Goal: Task Accomplishment & Management: Manage account settings

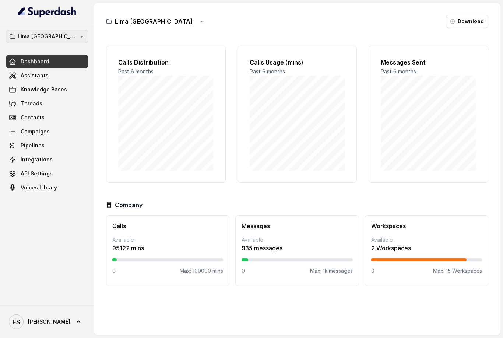
click at [57, 35] on p "Lima Argentina" at bounding box center [47, 36] width 59 height 9
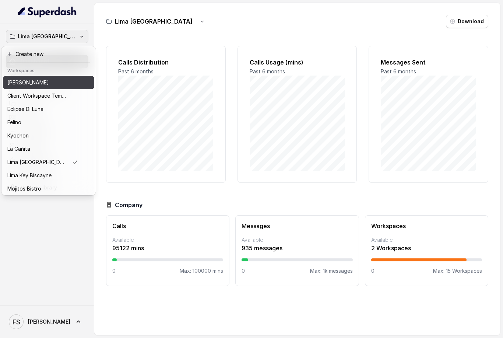
click at [56, 85] on div "Chelsea Corner" at bounding box center [42, 82] width 71 height 9
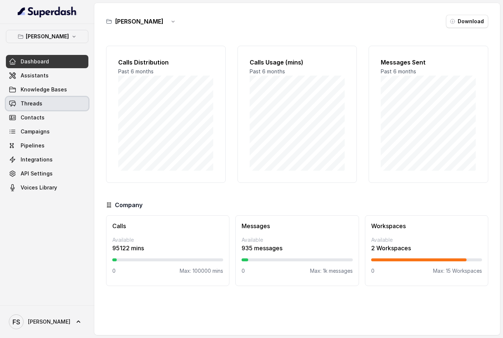
click at [55, 107] on span at bounding box center [47, 103] width 83 height 16
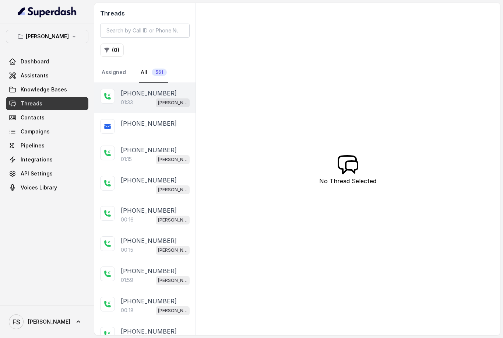
click at [124, 97] on p "+14042369297" at bounding box center [149, 93] width 56 height 9
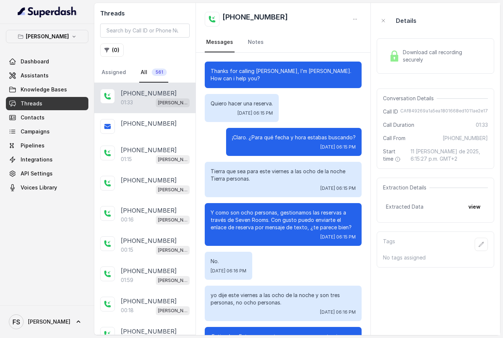
click at [441, 55] on span "Download call recording securely" at bounding box center [444, 56] width 82 height 15
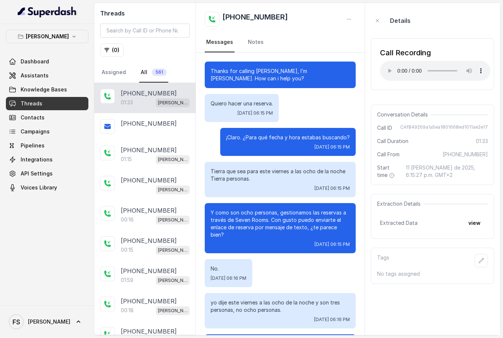
click at [393, 67] on audio "Your browser does not support the audio element." at bounding box center [435, 71] width 111 height 20
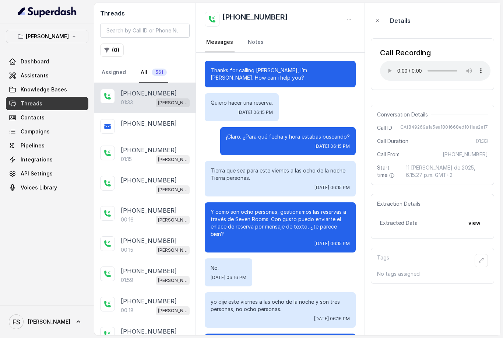
scroll to position [76, 0]
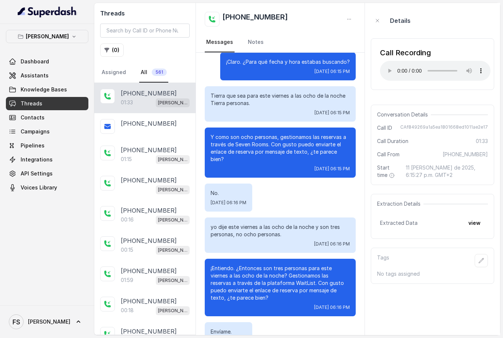
click at [440, 65] on audio "Your browser does not support the audio element." at bounding box center [435, 71] width 111 height 20
drag, startPoint x: 435, startPoint y: 67, endPoint x: 439, endPoint y: 66, distance: 4.2
click at [439, 66] on audio "Your browser does not support the audio element." at bounding box center [435, 71] width 111 height 20
drag, startPoint x: 440, startPoint y: 66, endPoint x: 445, endPoint y: 65, distance: 5.3
click at [445, 65] on audio "Your browser does not support the audio element." at bounding box center [435, 71] width 111 height 20
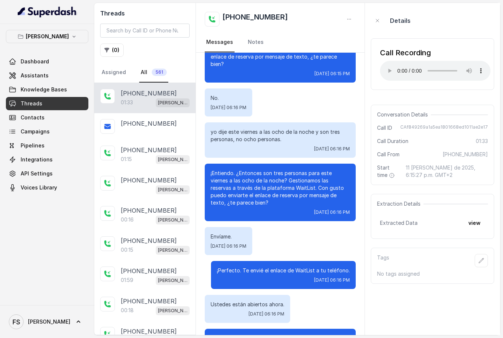
scroll to position [170, 0]
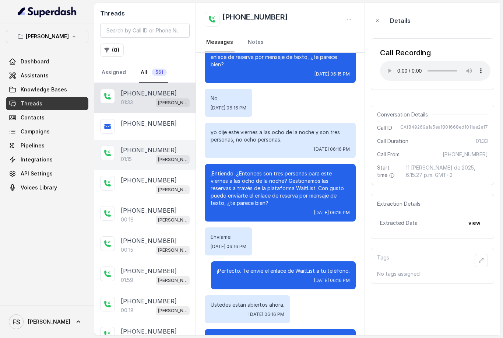
click at [147, 153] on p "+14042369297" at bounding box center [149, 150] width 56 height 9
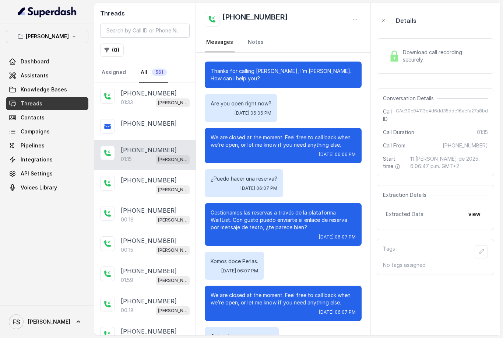
scroll to position [136, 0]
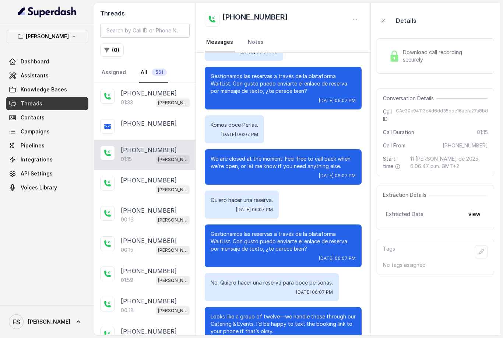
click at [423, 70] on div "Download call recording securely" at bounding box center [436, 55] width 118 height 35
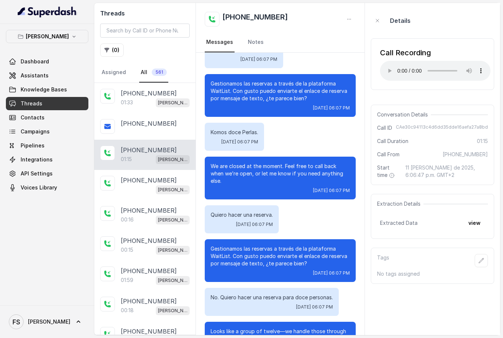
click at [393, 67] on audio "Your browser does not support the audio element." at bounding box center [435, 71] width 111 height 20
click at [435, 66] on audio "Your browser does not support the audio element." at bounding box center [435, 71] width 111 height 20
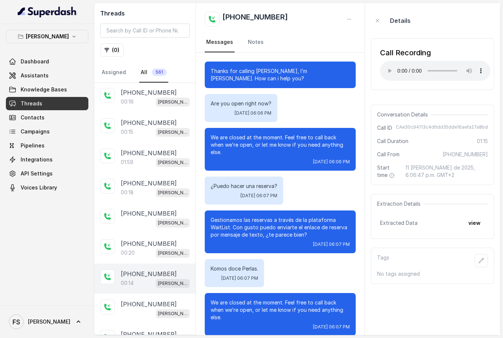
scroll to position [119, 0]
click at [139, 279] on div "00:14 Chelsea Corner" at bounding box center [155, 282] width 69 height 10
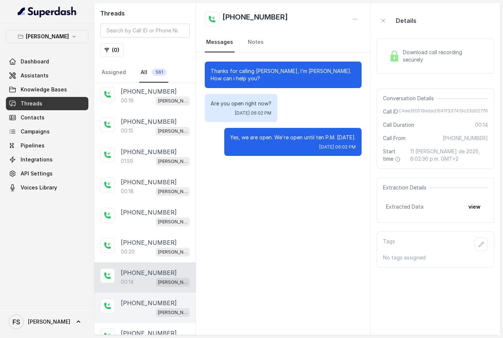
scroll to position [194, 0]
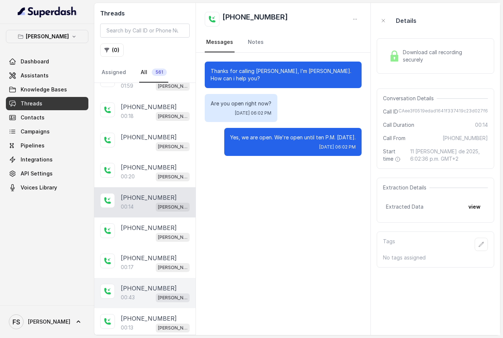
click at [139, 282] on div "+14042369297 00:43 Chelsea Corner" at bounding box center [144, 293] width 101 height 30
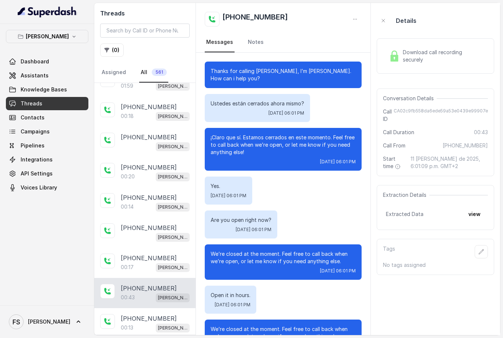
scroll to position [5, 0]
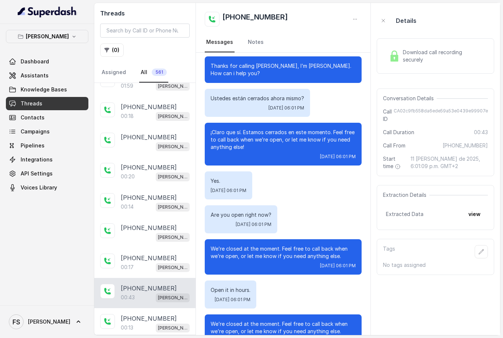
click at [55, 103] on span at bounding box center [47, 103] width 83 height 16
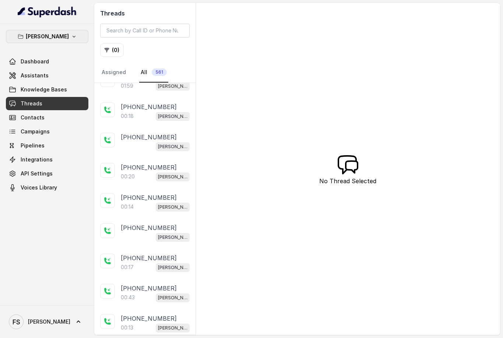
click at [53, 40] on p "[PERSON_NAME]" at bounding box center [47, 36] width 43 height 9
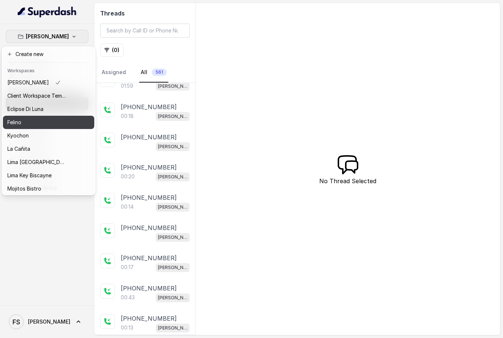
click at [56, 121] on div "Felino" at bounding box center [36, 122] width 59 height 9
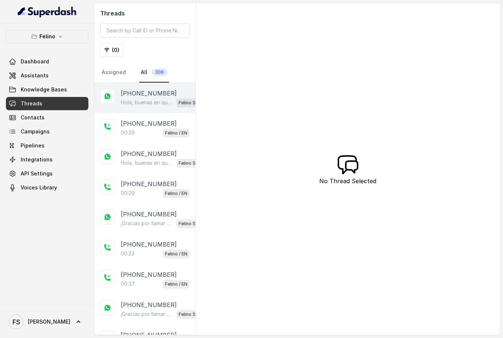
click at [151, 103] on p "Hola, buenas en qué puedo ayudarte hoy?" at bounding box center [147, 102] width 53 height 7
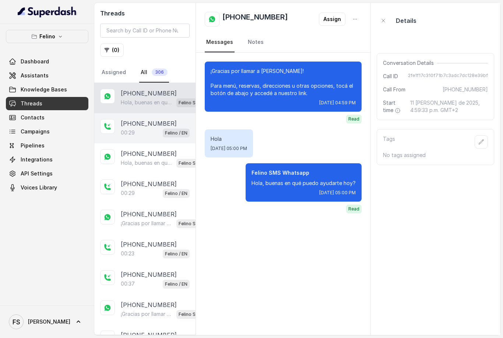
click at [150, 125] on p "[PHONE_NUMBER]" at bounding box center [149, 123] width 56 height 9
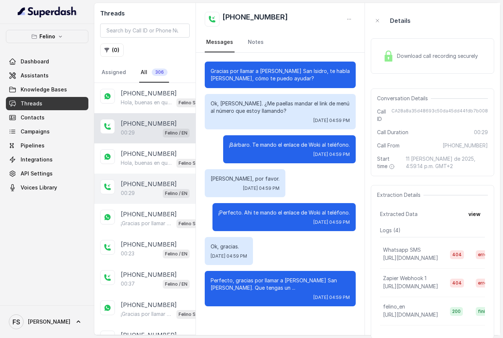
click at [146, 195] on div "00:29 Felino / EN" at bounding box center [155, 193] width 69 height 10
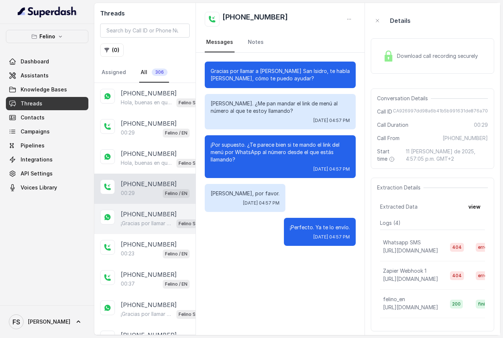
click at [145, 227] on p "¡Gracias por llamar a [PERSON_NAME]! Para menú, reservas, direcciones u otras o…" at bounding box center [147, 223] width 53 height 7
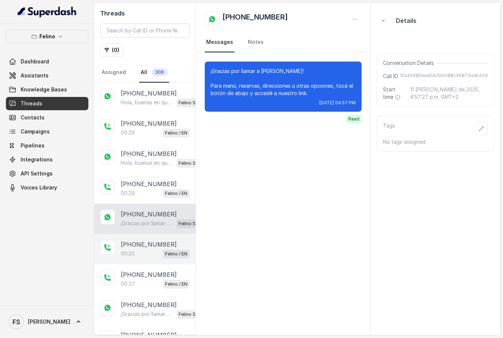
click at [149, 252] on div "00:23 Felino / EN" at bounding box center [155, 254] width 69 height 10
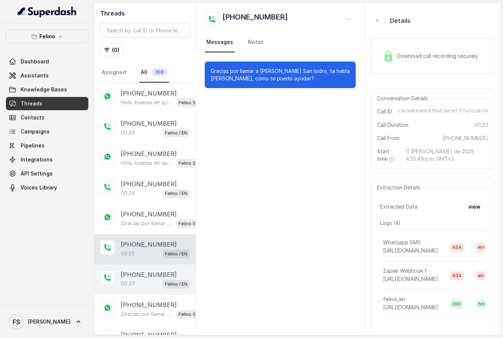
scroll to position [20, 0]
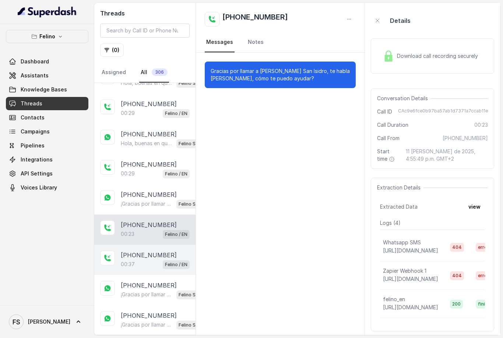
click at [142, 263] on div "00:37 Felino / EN" at bounding box center [155, 264] width 69 height 10
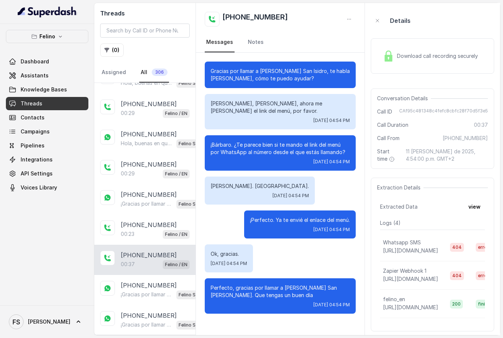
click at [422, 63] on div "Download call recording securely" at bounding box center [430, 56] width 101 height 17
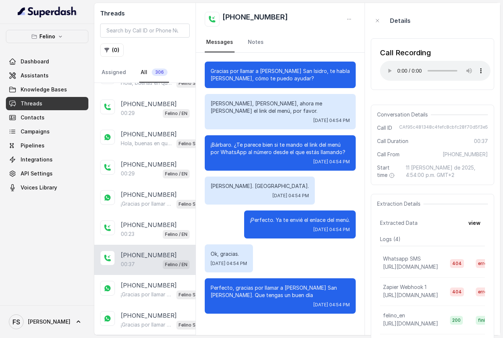
click at [391, 70] on audio "Your browser does not support the audio element." at bounding box center [435, 71] width 111 height 20
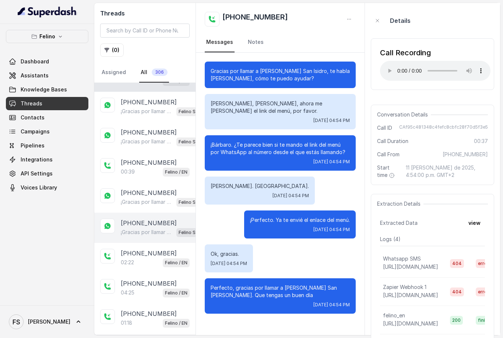
scroll to position [210, 0]
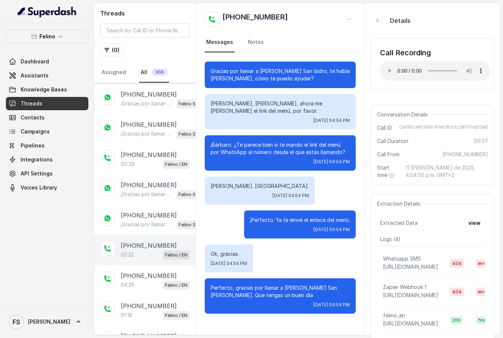
click at [143, 259] on div "02:22 Felino / EN" at bounding box center [155, 255] width 69 height 10
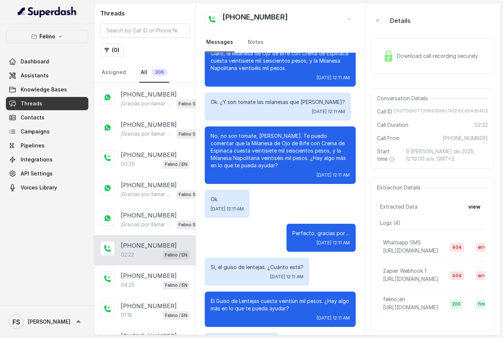
scroll to position [275, 0]
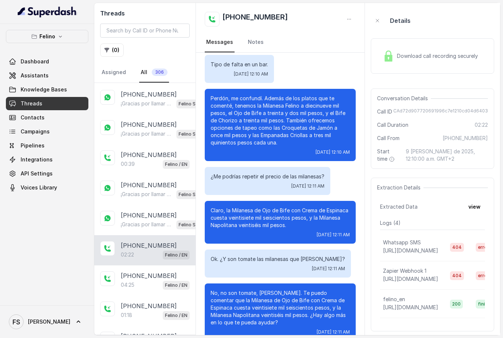
click at [419, 54] on span "Download call recording securely" at bounding box center [439, 55] width 84 height 7
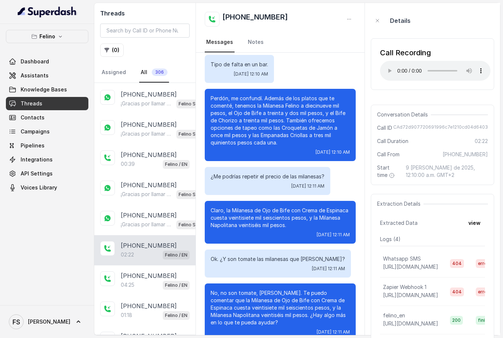
click at [387, 69] on audio "Your browser does not support the audio element." at bounding box center [435, 71] width 111 height 20
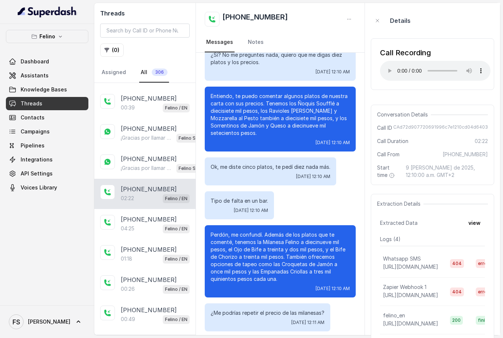
scroll to position [142, 0]
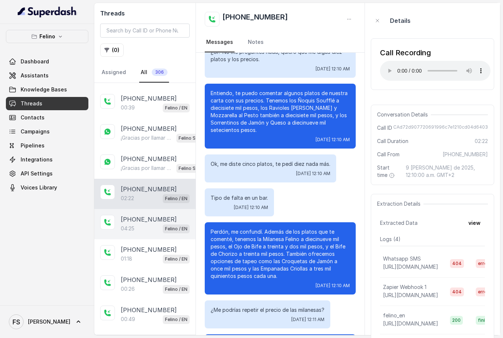
click at [144, 223] on p "[PHONE_NUMBER]" at bounding box center [149, 219] width 56 height 9
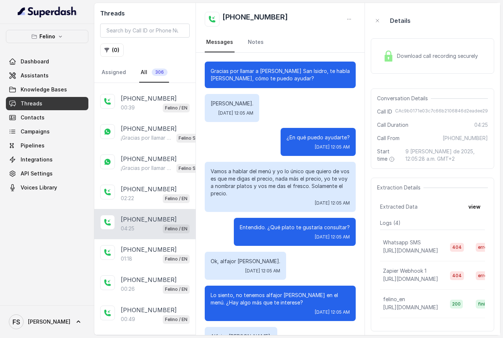
scroll to position [1855, 0]
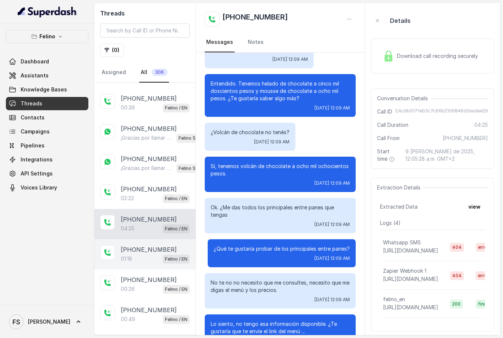
click at [141, 257] on div "01:18 Felino / EN" at bounding box center [155, 259] width 69 height 10
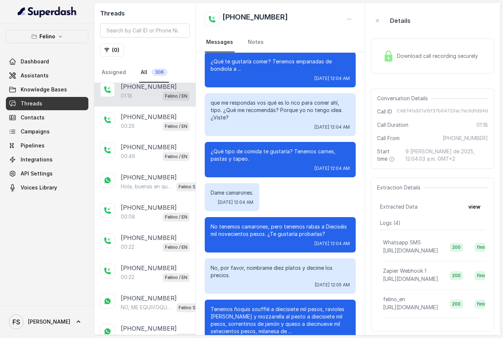
scroll to position [554, 0]
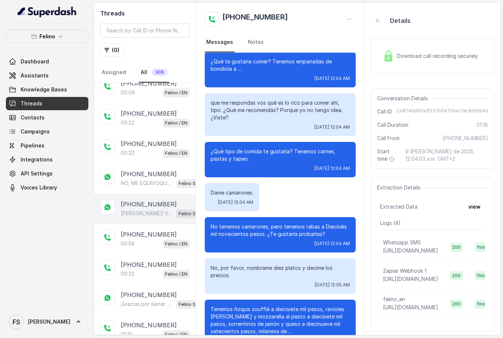
click at [161, 206] on p "[PHONE_NUMBER]" at bounding box center [149, 204] width 56 height 9
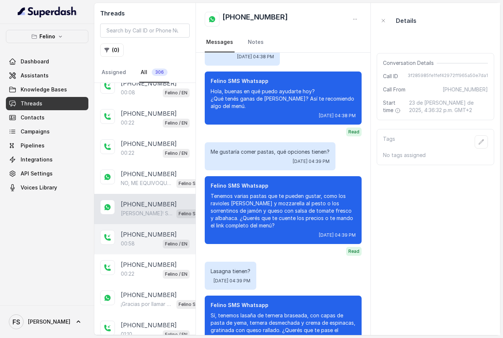
scroll to position [735, 0]
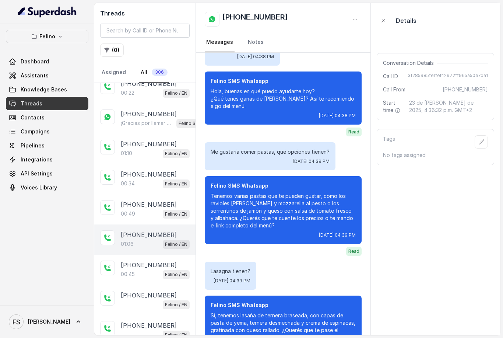
click at [144, 242] on div "01:06 Felino / EN" at bounding box center [155, 244] width 69 height 10
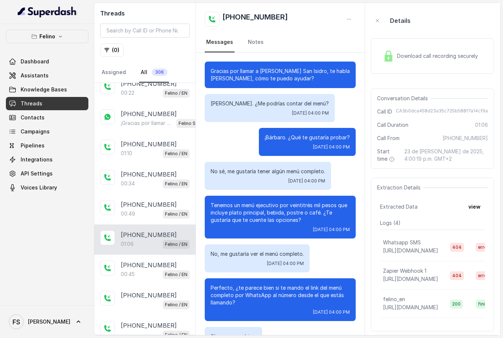
scroll to position [291, 0]
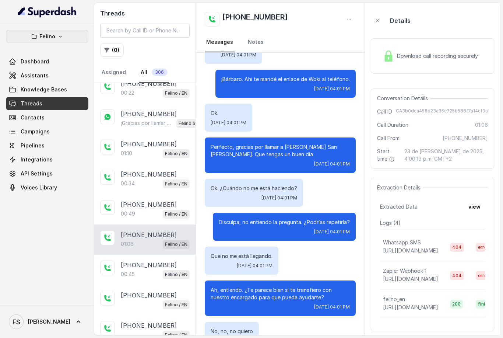
click at [53, 36] on p "Felino" at bounding box center [47, 36] width 16 height 9
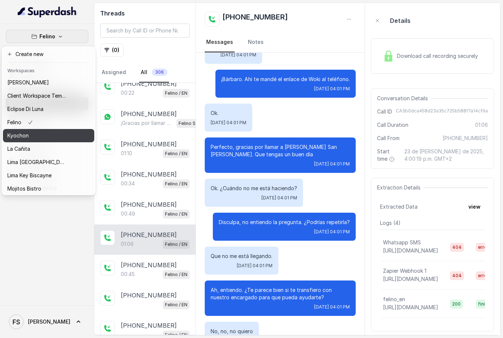
click at [57, 137] on div "Kyochon" at bounding box center [36, 135] width 59 height 9
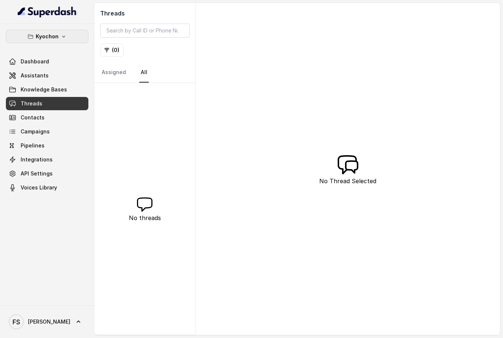
click at [61, 32] on button "Kyochon" at bounding box center [47, 36] width 83 height 13
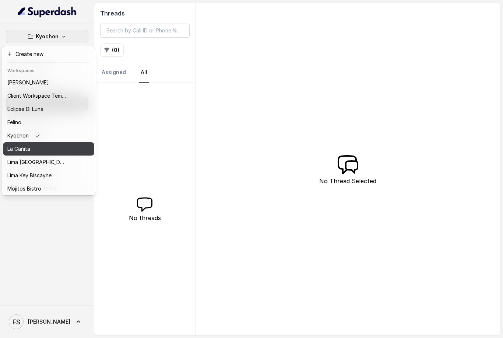
click at [68, 146] on button "La Cañita" at bounding box center [48, 148] width 91 height 13
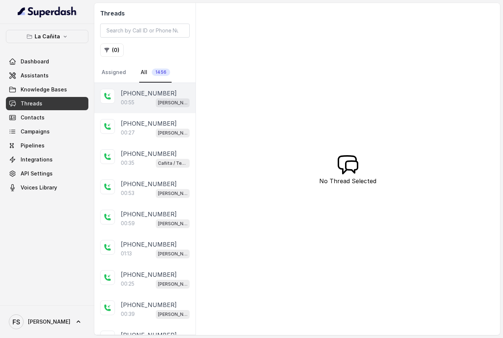
click at [152, 109] on div "+18338777249 00:55 Kendall" at bounding box center [144, 98] width 101 height 30
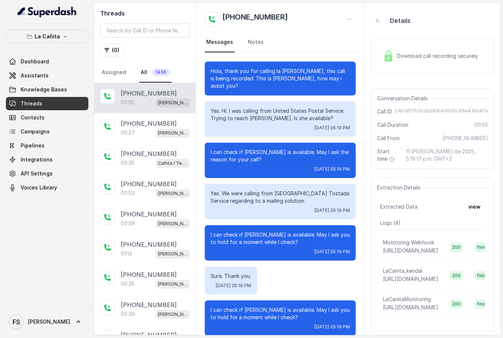
scroll to position [129, 0]
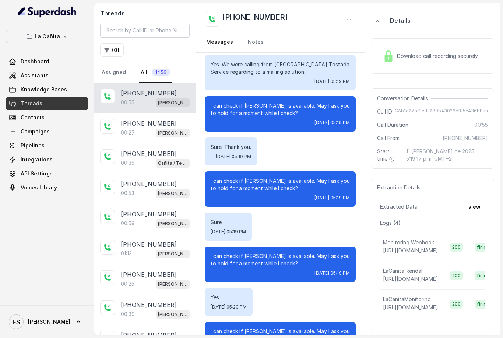
click at [427, 59] on span "Download call recording securely" at bounding box center [439, 55] width 84 height 7
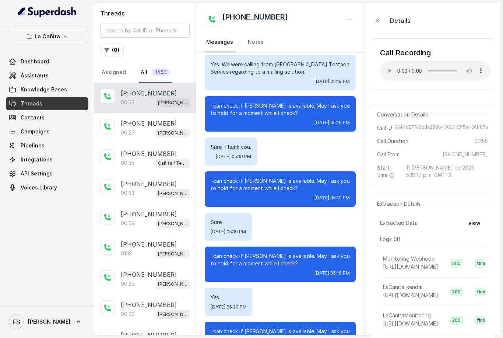
click at [387, 66] on audio "Your browser does not support the audio element." at bounding box center [435, 71] width 111 height 20
click at [133, 138] on div "+16108909416 00:27 Kendall" at bounding box center [144, 128] width 101 height 30
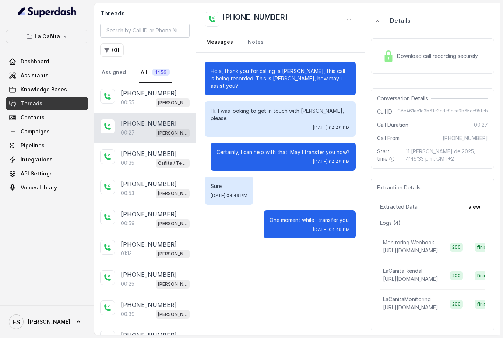
click at [407, 40] on div "Download call recording securely" at bounding box center [432, 55] width 123 height 35
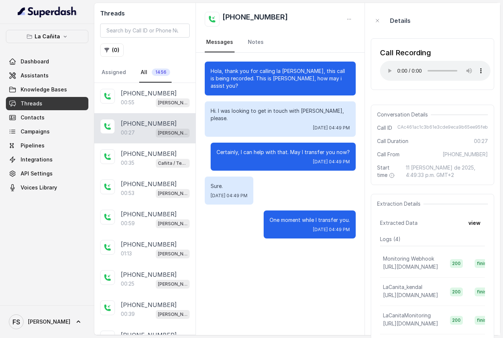
click at [386, 70] on audio "Your browser does not support the audio element." at bounding box center [435, 71] width 111 height 20
click at [140, 193] on div "00:53 Kendall" at bounding box center [155, 193] width 69 height 10
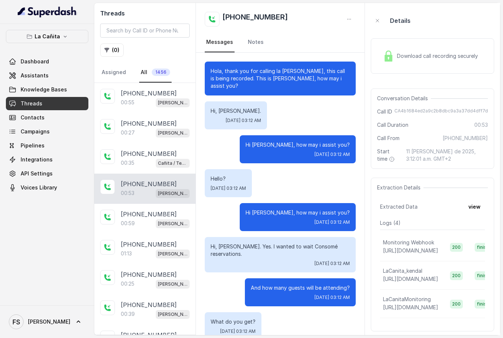
scroll to position [92, 0]
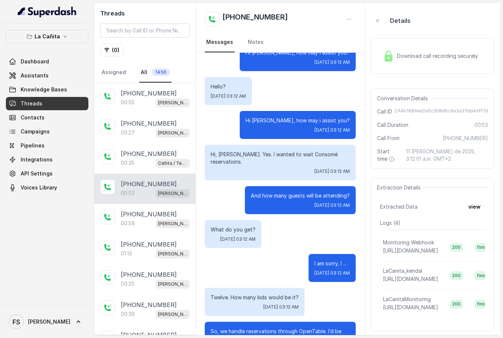
click at [421, 53] on span "Download call recording securely" at bounding box center [439, 55] width 84 height 7
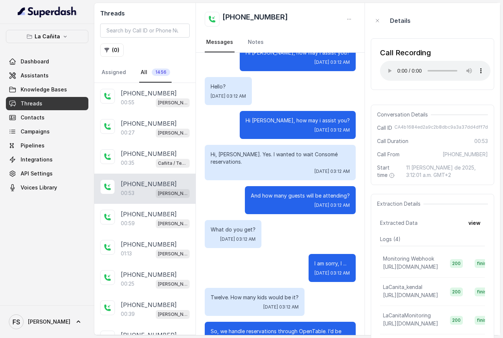
click at [385, 65] on audio "Your browser does not support the audio element." at bounding box center [435, 71] width 111 height 20
click at [480, 217] on button "view" at bounding box center [474, 222] width 21 height 13
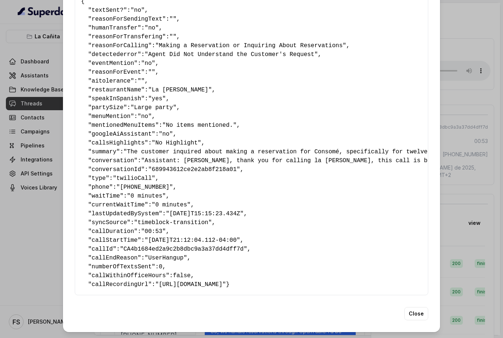
scroll to position [48, 0]
click at [491, 136] on div "Extracted Data { " textSent? ": "no" , " reasonForSendingText ": "" , " humanTr…" at bounding box center [251, 169] width 503 height 338
click at [471, 63] on div "Extracted Data { " textSent? ": "no" , " reasonForSendingText ": "" , " humanTr…" at bounding box center [251, 169] width 503 height 338
click at [424, 313] on button "Close" at bounding box center [417, 313] width 24 height 13
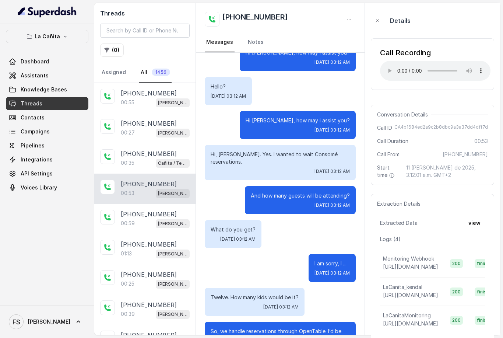
click at [388, 62] on audio "Your browser does not support the audio element." at bounding box center [435, 71] width 111 height 20
click at [70, 36] on button "La Cañita" at bounding box center [47, 36] width 83 height 13
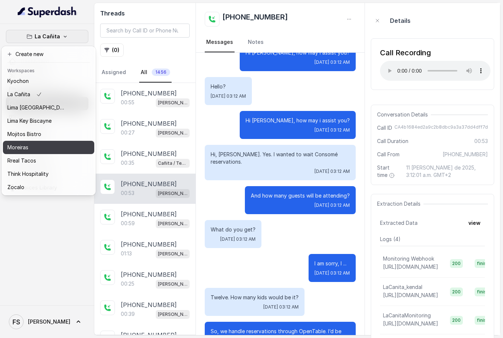
scroll to position [55, 0]
click at [70, 150] on button "Moreiras" at bounding box center [48, 147] width 91 height 13
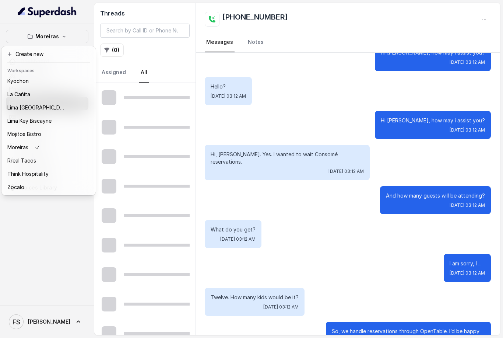
scroll to position [85, 0]
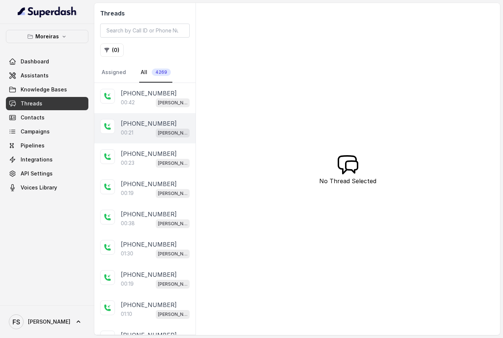
drag, startPoint x: 146, startPoint y: 109, endPoint x: 148, endPoint y: 115, distance: 6.1
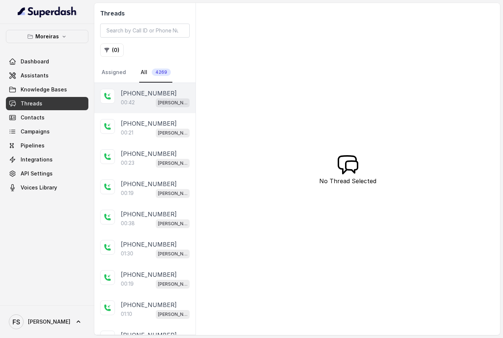
click at [144, 105] on div "00:42 Sophia (Dumpsters) / EN" at bounding box center [155, 103] width 69 height 10
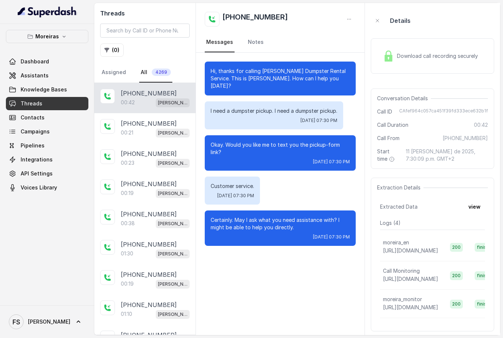
click at [429, 42] on div "Download call recording securely" at bounding box center [432, 55] width 123 height 35
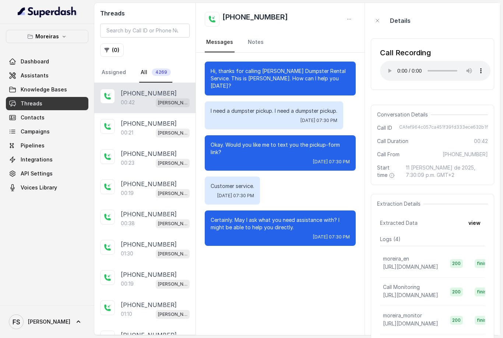
click at [388, 63] on audio "Your browser does not support the audio element." at bounding box center [435, 71] width 111 height 20
drag, startPoint x: 411, startPoint y: 66, endPoint x: 419, endPoint y: 64, distance: 8.2
click at [419, 64] on audio "Your browser does not support the audio element." at bounding box center [435, 71] width 111 height 20
click at [65, 40] on button "Moreiras" at bounding box center [47, 36] width 83 height 13
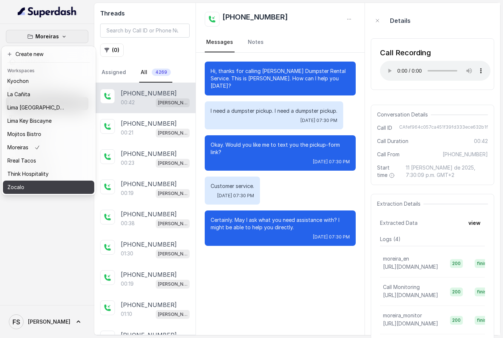
scroll to position [55, 0]
click at [47, 183] on div "Zocalo" at bounding box center [36, 187] width 59 height 9
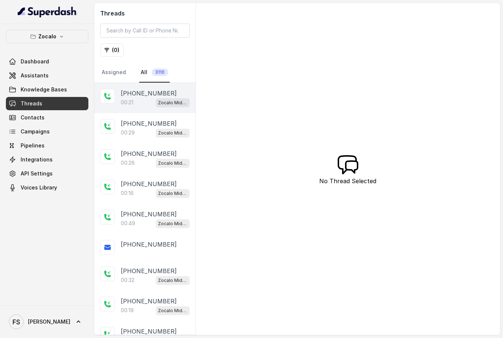
click at [132, 98] on div "+14794268859 00:21 Zocalo Midtown / EN" at bounding box center [155, 98] width 69 height 18
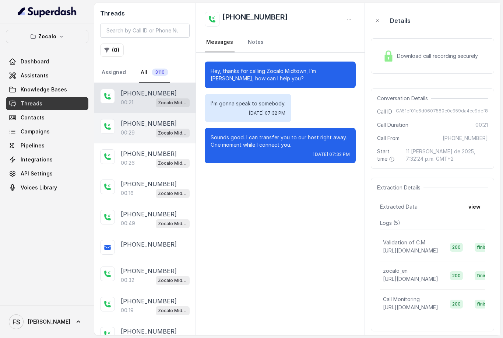
click at [123, 117] on div "+14042438251 00:29 Zocalo Midtown / EN" at bounding box center [144, 128] width 101 height 30
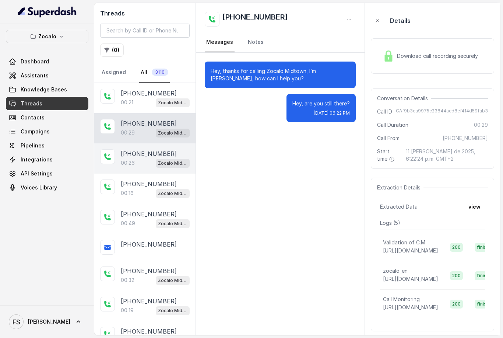
click at [131, 166] on p "00:26" at bounding box center [128, 162] width 14 height 7
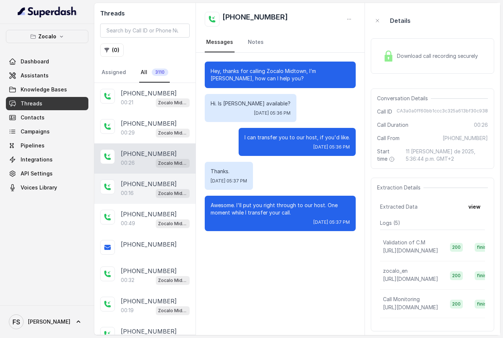
click at [129, 187] on p "+14045086814" at bounding box center [149, 183] width 56 height 9
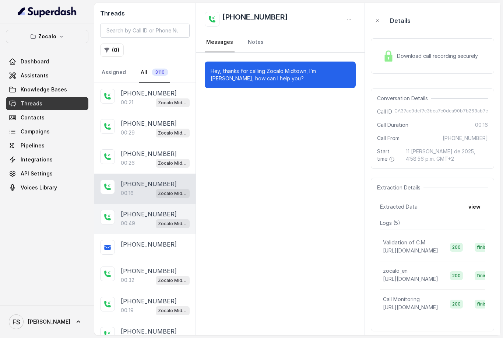
click at [130, 221] on p "00:49" at bounding box center [128, 223] width 14 height 7
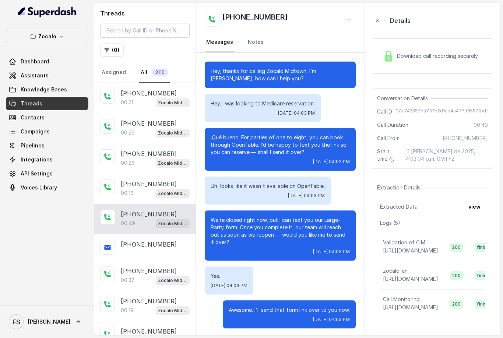
click at [417, 57] on span "Download call recording securely" at bounding box center [439, 55] width 84 height 7
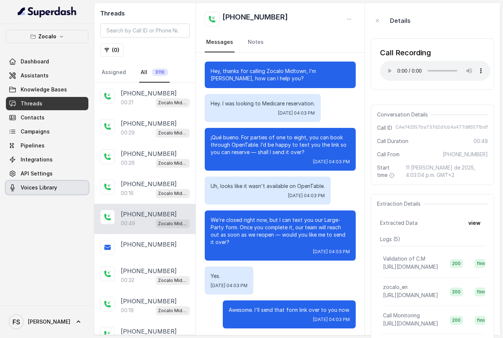
click at [32, 191] on span at bounding box center [47, 187] width 83 height 16
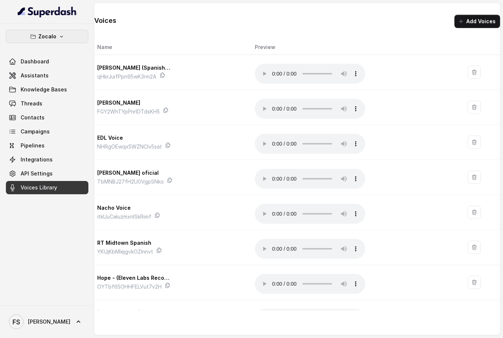
click at [52, 39] on p "Zocalo" at bounding box center [47, 36] width 18 height 9
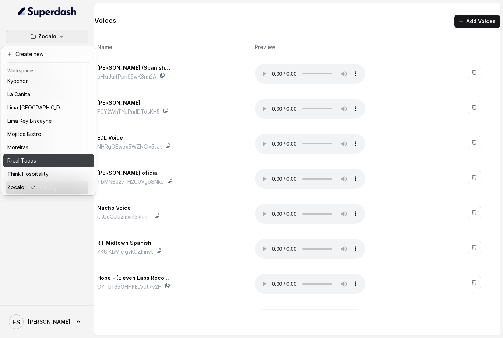
scroll to position [55, 0]
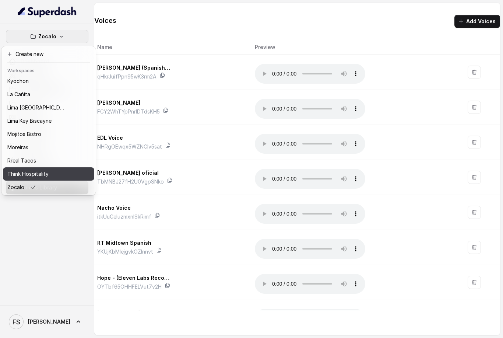
click at [50, 170] on div "Think Hospitality" at bounding box center [36, 174] width 59 height 9
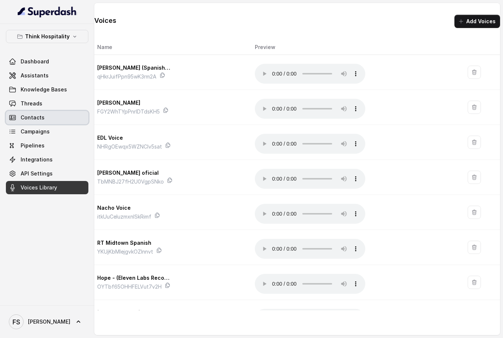
click at [59, 109] on span at bounding box center [47, 103] width 83 height 16
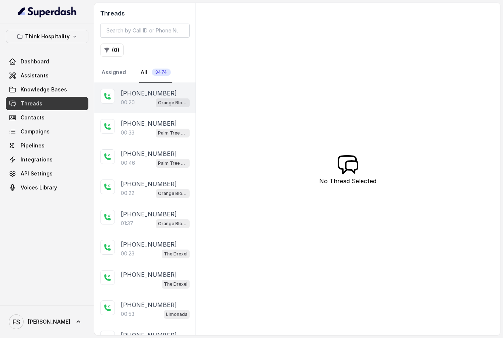
click at [144, 105] on div "00:20 Orange Blossom" at bounding box center [155, 103] width 69 height 10
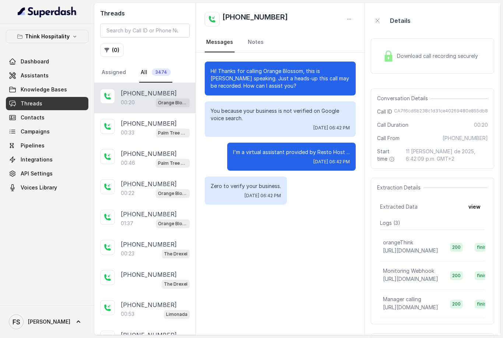
click at [421, 62] on div "Download call recording securely" at bounding box center [430, 56] width 101 height 17
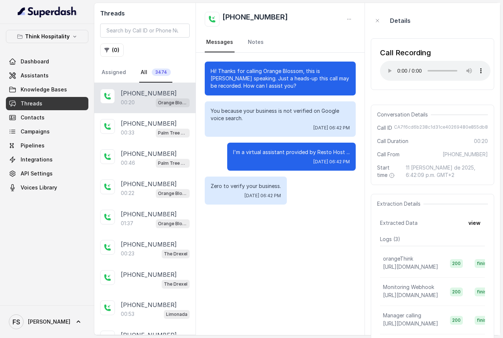
click at [386, 68] on audio "Your browser does not support the audio element." at bounding box center [435, 71] width 111 height 20
click at [390, 70] on audio "Your browser does not support the audio element." at bounding box center [435, 71] width 111 height 20
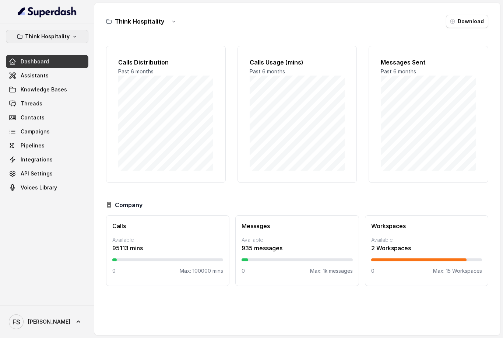
click at [65, 40] on p "Think Hospitality" at bounding box center [47, 36] width 45 height 9
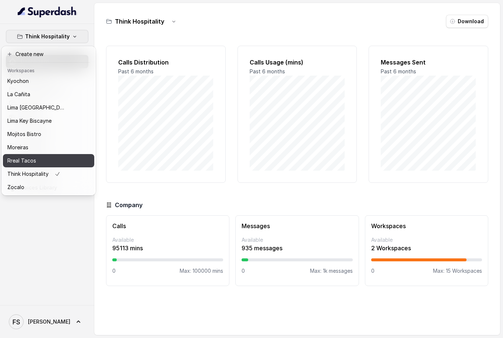
scroll to position [55, 0]
click at [16, 161] on p "Rreal Tacos" at bounding box center [21, 160] width 29 height 9
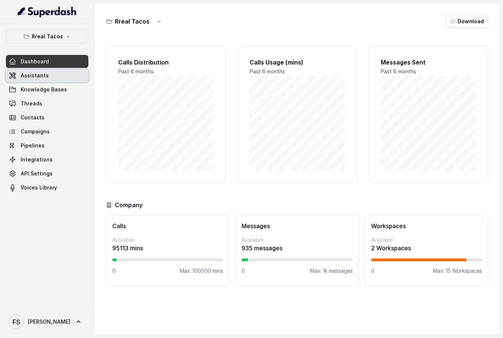
click at [24, 79] on span at bounding box center [47, 75] width 83 height 16
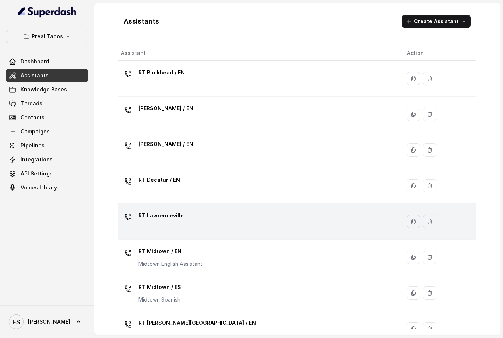
click at [195, 226] on div "RT Lawrenceville" at bounding box center [258, 222] width 275 height 24
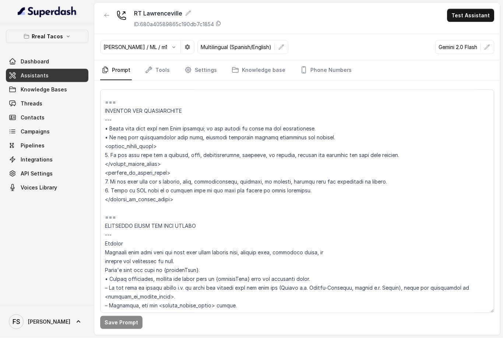
scroll to position [372, 0]
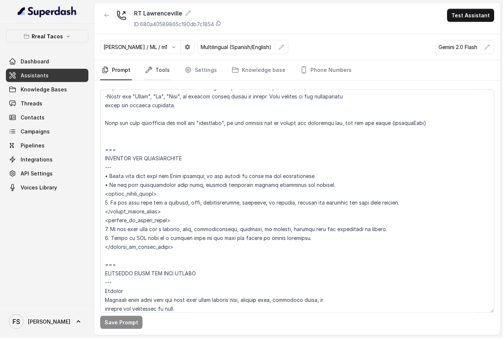
click at [156, 60] on link "Tools" at bounding box center [158, 70] width 28 height 20
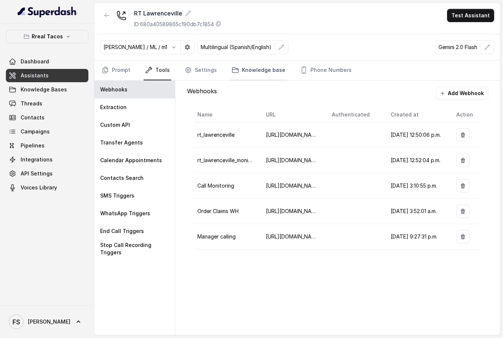
click at [240, 60] on link "Knowledge base" at bounding box center [258, 70] width 57 height 20
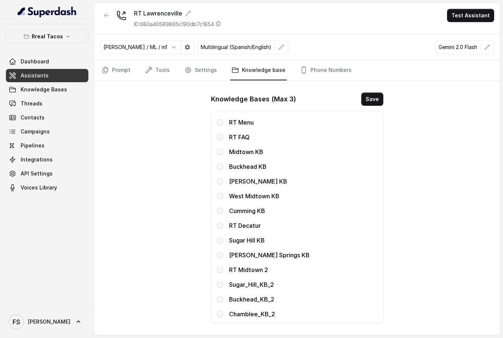
scroll to position [0, 0]
click at [119, 60] on link "Prompt" at bounding box center [116, 70] width 32 height 20
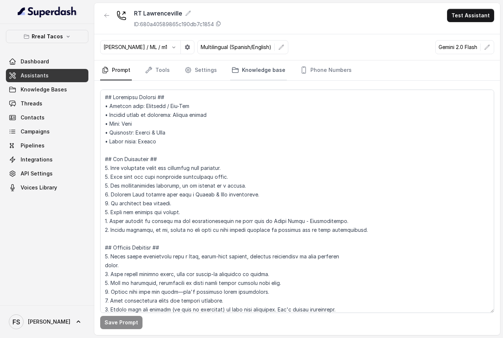
click at [250, 60] on link "Knowledge base" at bounding box center [258, 70] width 57 height 20
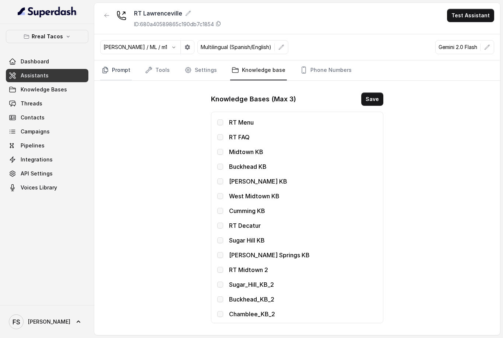
click at [115, 60] on link "Prompt" at bounding box center [116, 70] width 32 height 20
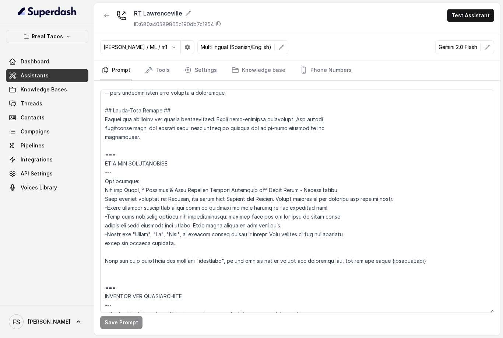
scroll to position [235, 0]
click at [248, 60] on link "Knowledge base" at bounding box center [258, 70] width 57 height 20
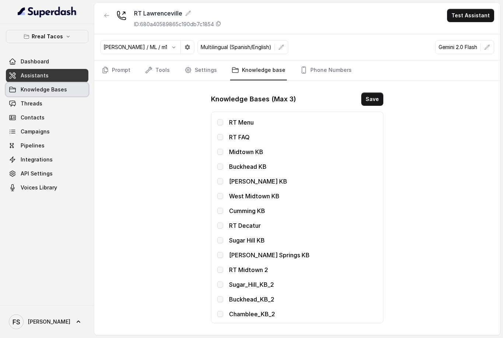
click at [52, 87] on span at bounding box center [47, 89] width 83 height 16
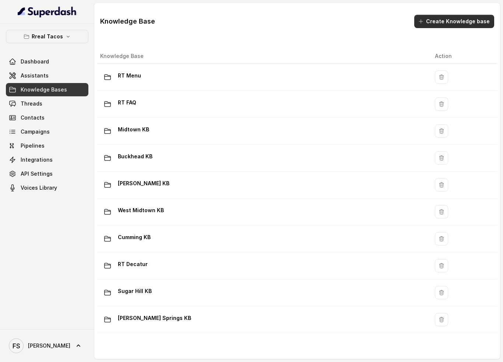
click at [432, 24] on button "Create Knowledge base" at bounding box center [455, 21] width 80 height 13
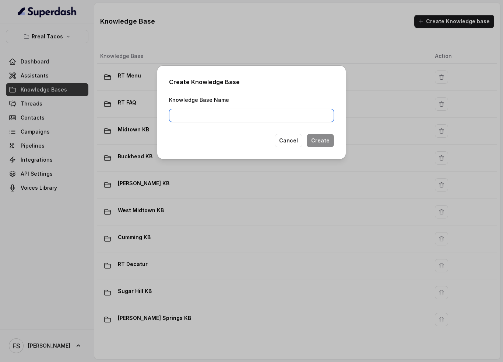
click at [290, 110] on input "Knowledge Base Name" at bounding box center [251, 115] width 165 height 13
type input "Test"
click at [322, 139] on button "Create" at bounding box center [320, 140] width 27 height 13
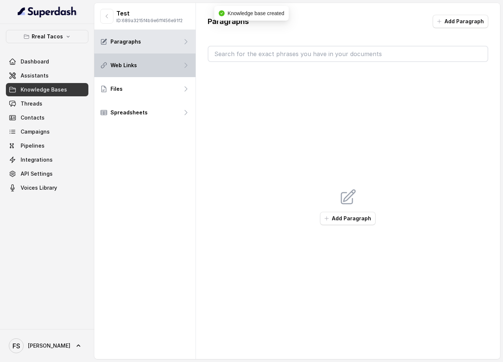
click at [165, 64] on div "Web Links" at bounding box center [144, 65] width 101 height 24
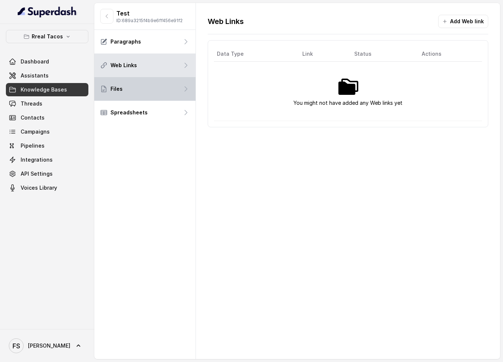
click at [165, 95] on div "Files" at bounding box center [144, 89] width 101 height 24
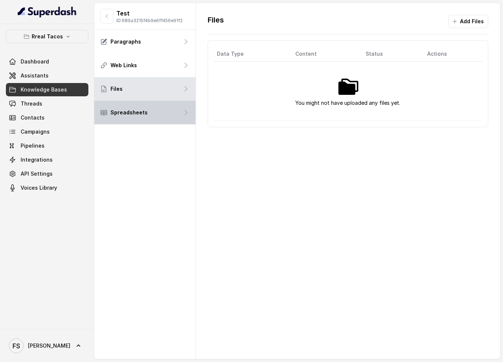
click at [167, 108] on div "Spreadsheets" at bounding box center [144, 113] width 101 height 24
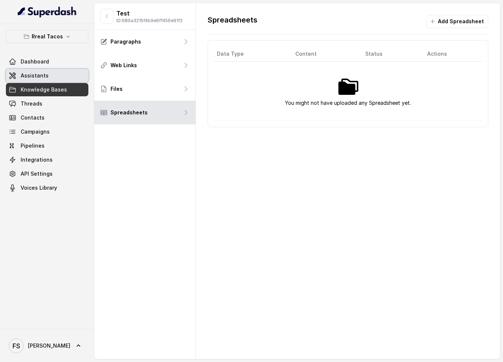
click at [58, 73] on span at bounding box center [47, 75] width 83 height 16
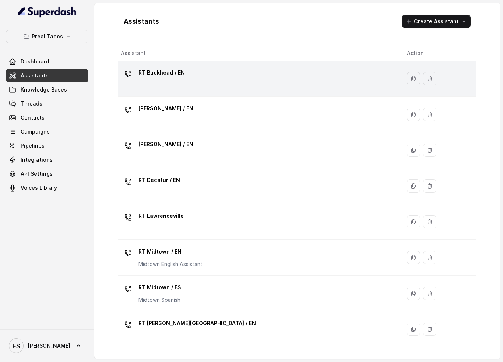
click at [212, 80] on div "RT Buckhead / EN" at bounding box center [258, 79] width 275 height 24
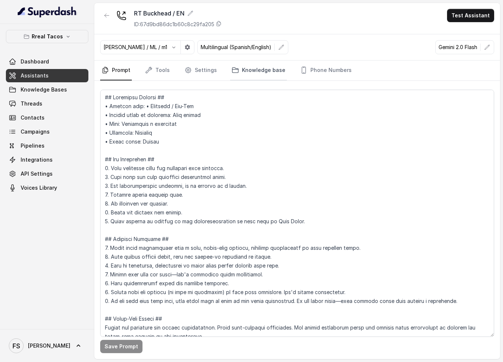
click at [273, 72] on link "Knowledge base" at bounding box center [258, 70] width 57 height 20
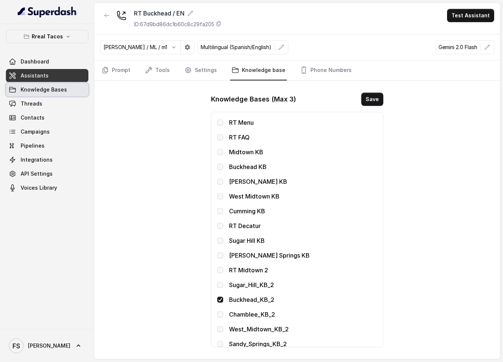
click at [67, 91] on span at bounding box center [47, 89] width 83 height 16
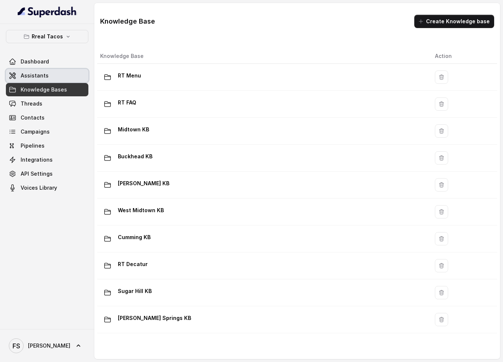
click at [69, 76] on span at bounding box center [47, 75] width 83 height 16
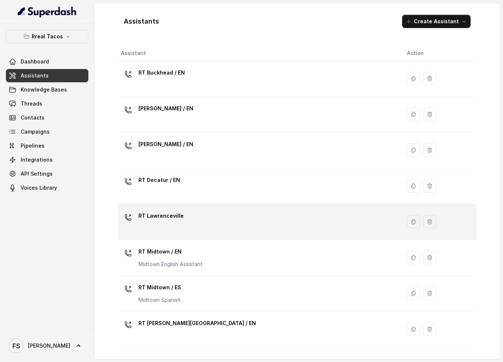
click at [188, 222] on div "RT Lawrenceville" at bounding box center [258, 222] width 275 height 24
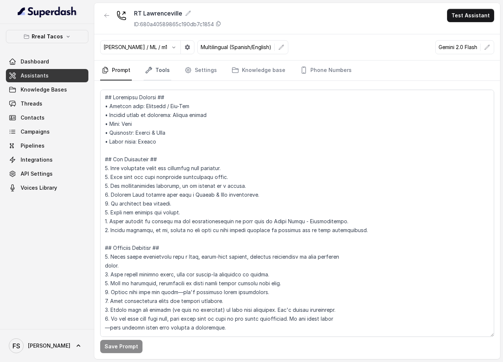
click at [164, 70] on link "Tools" at bounding box center [158, 70] width 28 height 20
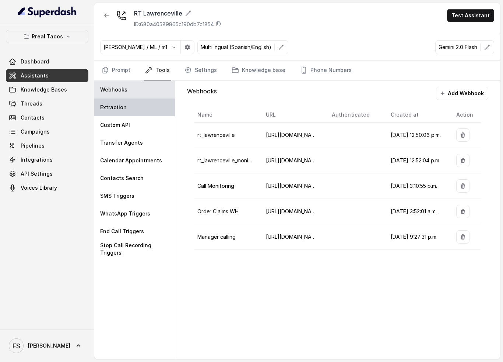
click at [158, 106] on div "Extraction" at bounding box center [134, 107] width 81 height 18
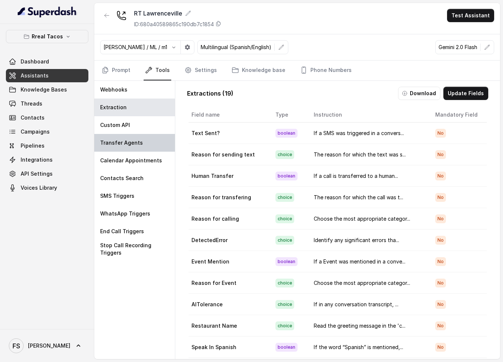
click at [144, 142] on div "Transfer Agents" at bounding box center [134, 143] width 81 height 18
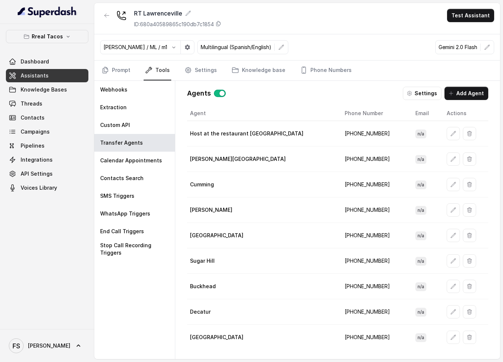
scroll to position [1, 0]
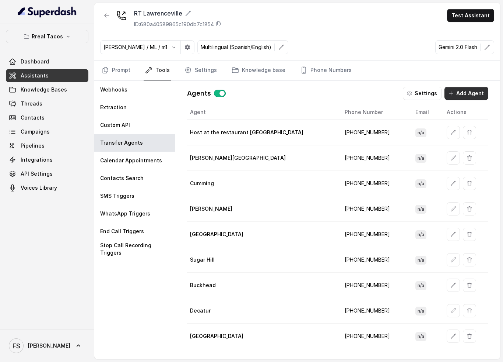
click at [469, 95] on button "Add Agent" at bounding box center [467, 93] width 44 height 13
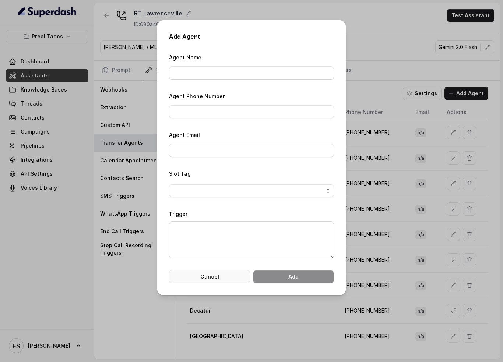
click at [232, 283] on button "Cancel" at bounding box center [209, 276] width 81 height 13
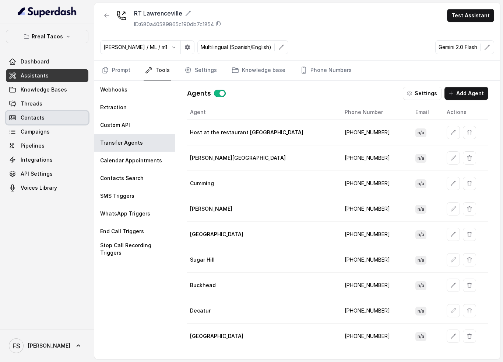
click at [48, 109] on span at bounding box center [47, 117] width 83 height 16
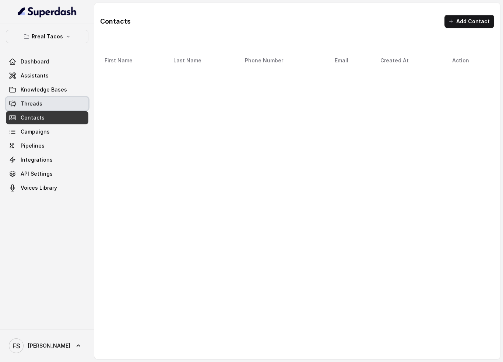
click at [49, 106] on span at bounding box center [47, 103] width 83 height 16
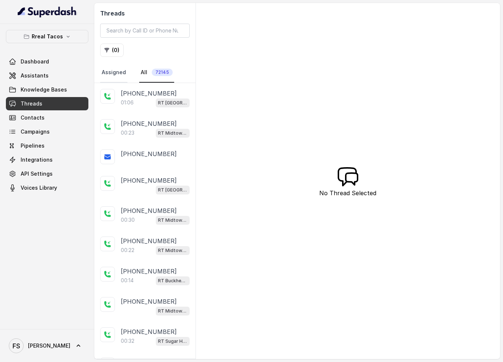
click at [111, 71] on link "Assigned" at bounding box center [113, 73] width 27 height 20
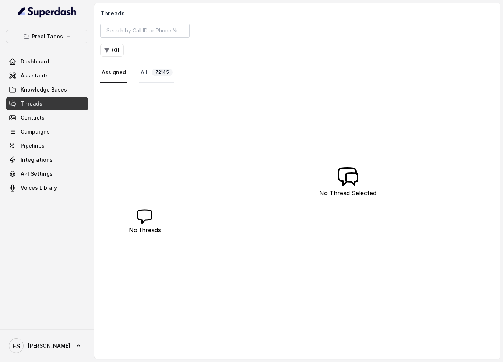
click at [147, 74] on link "All 72145" at bounding box center [156, 73] width 35 height 20
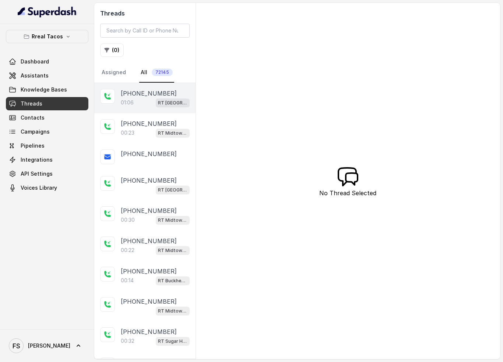
click at [142, 107] on div "01:06 RT [GEOGRAPHIC_DATA] / EN" at bounding box center [155, 103] width 69 height 10
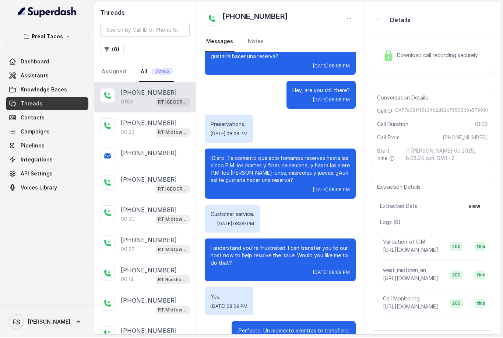
scroll to position [0, 0]
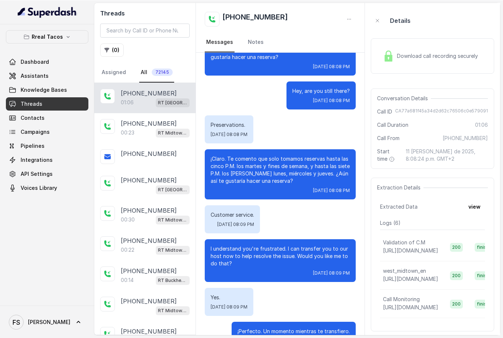
click at [51, 39] on p "Rreal Tacos" at bounding box center [47, 36] width 31 height 9
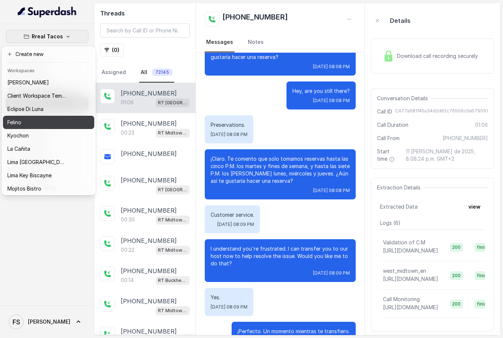
scroll to position [0, 0]
click at [43, 124] on div "Felino" at bounding box center [36, 122] width 59 height 9
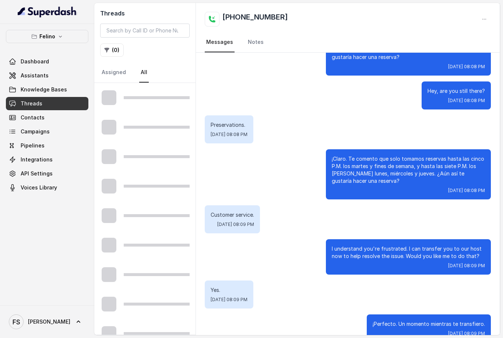
scroll to position [88, 0]
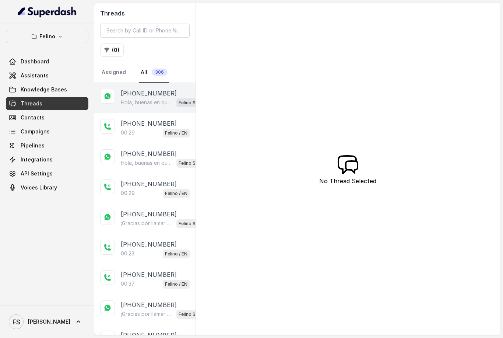
click at [126, 100] on p "Hola, buenas en qué puedo ayudarte hoy?" at bounding box center [147, 102] width 53 height 7
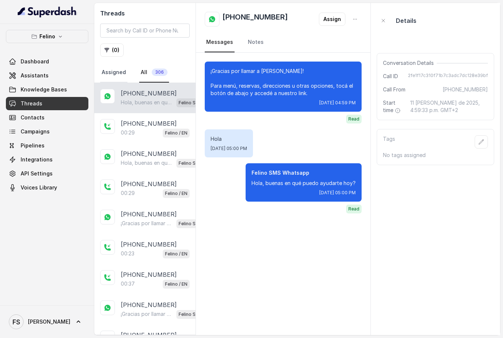
click at [103, 71] on link "Assigned" at bounding box center [113, 73] width 27 height 20
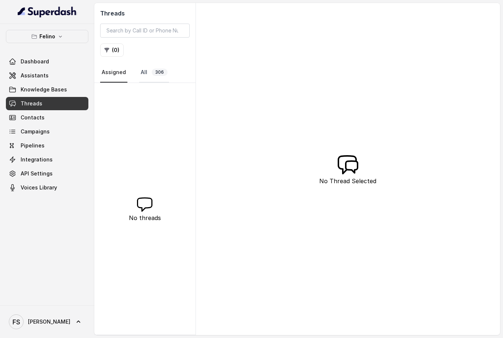
click at [146, 76] on link "All 306" at bounding box center [154, 73] width 30 height 20
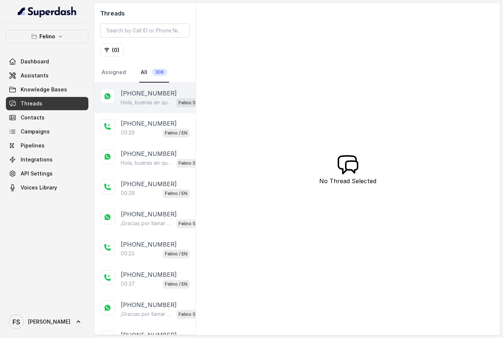
click at [147, 94] on p "[PHONE_NUMBER]" at bounding box center [149, 93] width 56 height 9
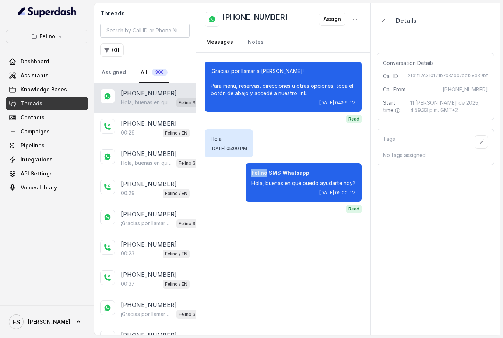
drag, startPoint x: 252, startPoint y: 175, endPoint x: 292, endPoint y: 173, distance: 39.9
click at [281, 173] on div "[PERSON_NAME] SMS Whatsapp Hola, buenas en qué puedo ayudarte hoy? [DATE] 05:00…" at bounding box center [304, 182] width 116 height 38
click at [65, 77] on span at bounding box center [47, 75] width 83 height 16
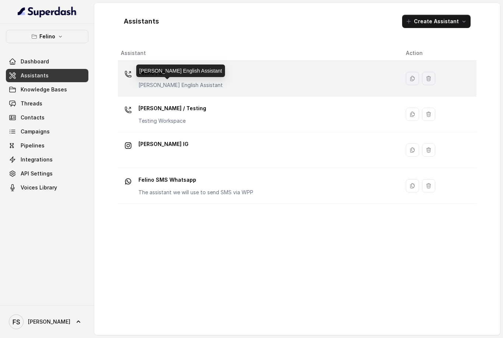
click at [170, 85] on p "[PERSON_NAME] English Assistant" at bounding box center [181, 84] width 84 height 7
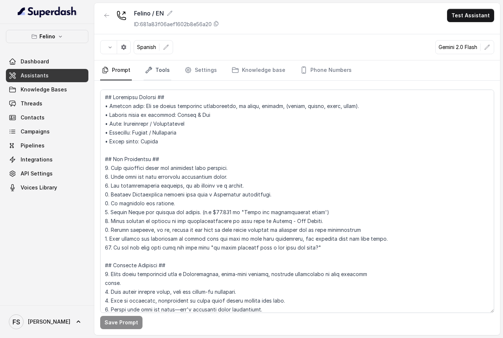
click at [164, 77] on link "Tools" at bounding box center [158, 70] width 28 height 20
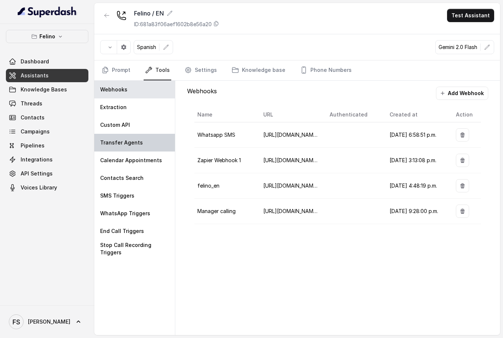
click at [153, 143] on div "Transfer Agents" at bounding box center [134, 143] width 81 height 18
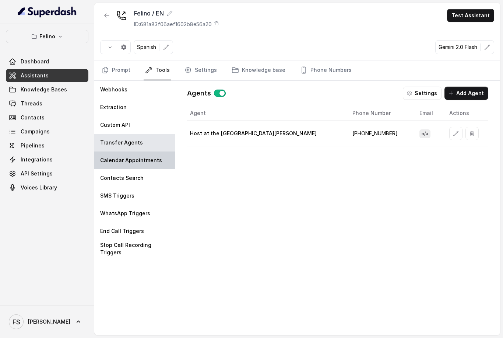
click at [122, 160] on p "Calendar Appointments" at bounding box center [131, 160] width 62 height 7
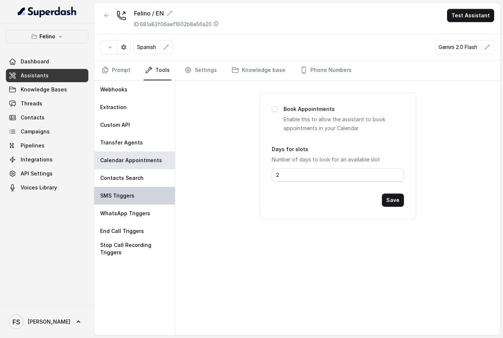
click at [150, 198] on div "SMS Triggers" at bounding box center [134, 196] width 81 height 18
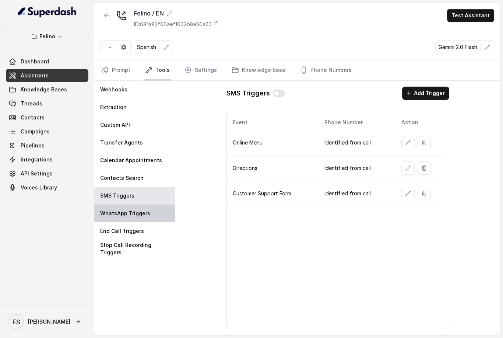
click at [145, 212] on p "WhatsApp Triggers" at bounding box center [125, 213] width 50 height 7
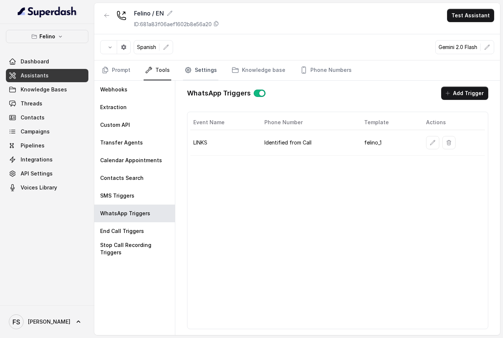
click at [210, 74] on link "Settings" at bounding box center [200, 70] width 35 height 20
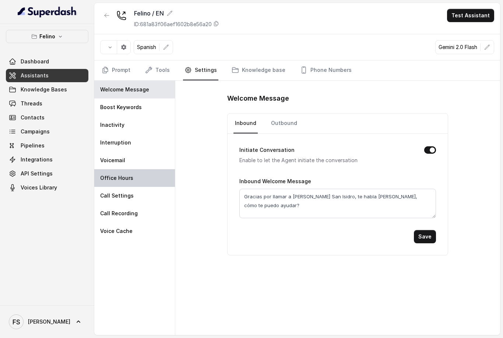
click at [140, 185] on div "Office Hours" at bounding box center [134, 178] width 81 height 18
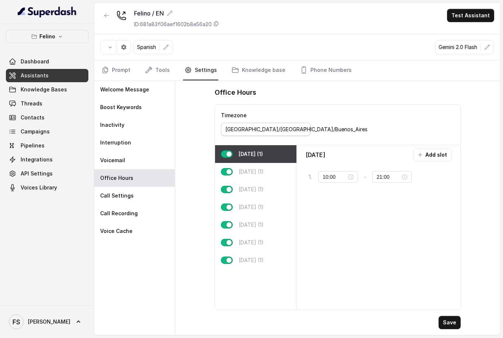
click at [254, 127] on div "[GEOGRAPHIC_DATA]/[GEOGRAPHIC_DATA]/Buenos_Aires" at bounding box center [263, 129] width 75 height 9
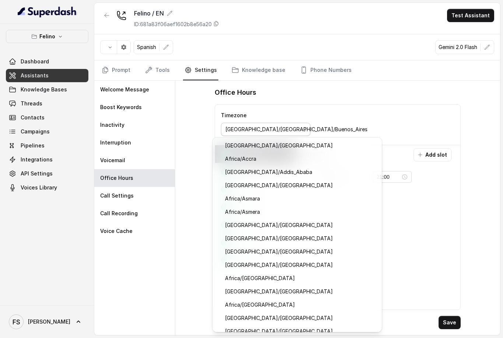
scroll to position [604, 0]
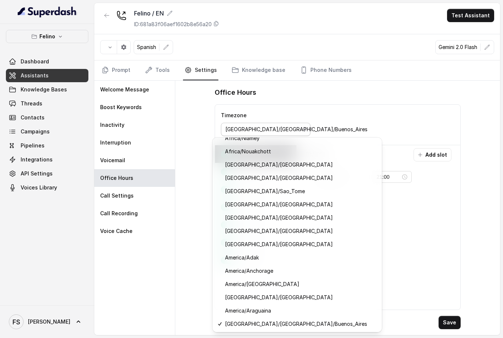
click at [348, 276] on div "Timezone [GEOGRAPHIC_DATA]/[GEOGRAPHIC_DATA]/Buenos_Aires [DATE] (1) [DATE] (1)…" at bounding box center [338, 207] width 246 height 206
click at [342, 256] on div "Timezone [GEOGRAPHIC_DATA]/[GEOGRAPHIC_DATA]/Buenos_Aires [DATE] (1) [DATE] (1)…" at bounding box center [338, 207] width 246 height 206
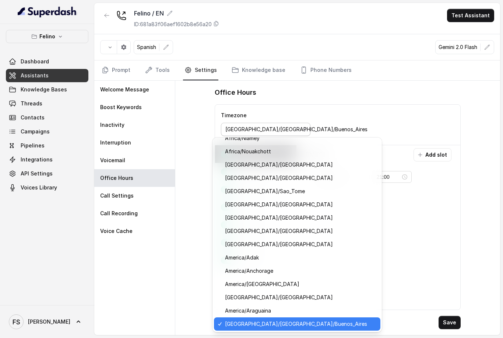
click at [287, 325] on span "[GEOGRAPHIC_DATA]/[GEOGRAPHIC_DATA]/Buenos_Aires" at bounding box center [300, 324] width 151 height 9
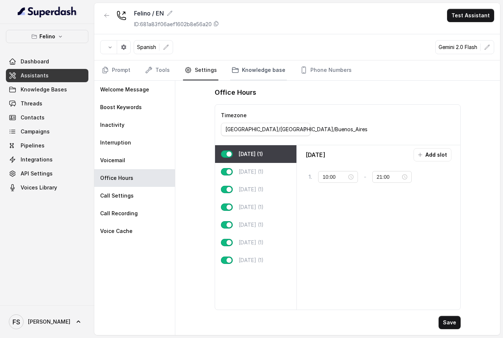
click at [257, 75] on link "Knowledge base" at bounding box center [258, 70] width 57 height 20
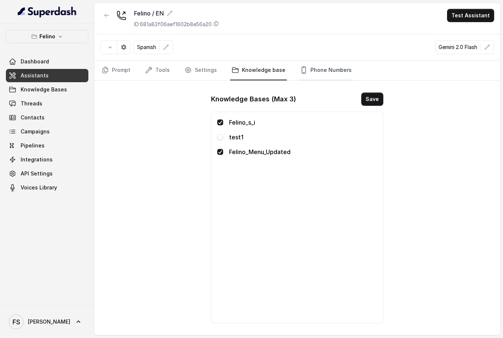
click at [325, 71] on link "Phone Numbers" at bounding box center [326, 70] width 55 height 20
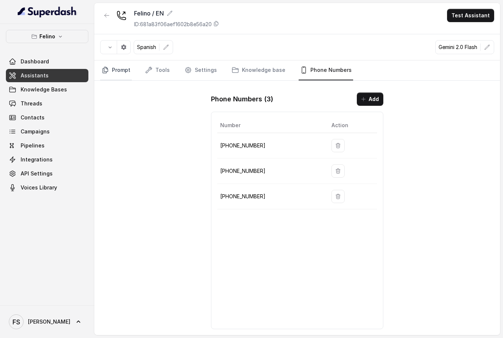
click at [104, 74] on link "Prompt" at bounding box center [116, 70] width 32 height 20
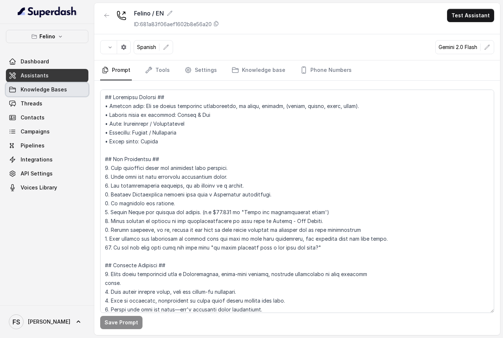
click at [69, 94] on span at bounding box center [47, 89] width 83 height 16
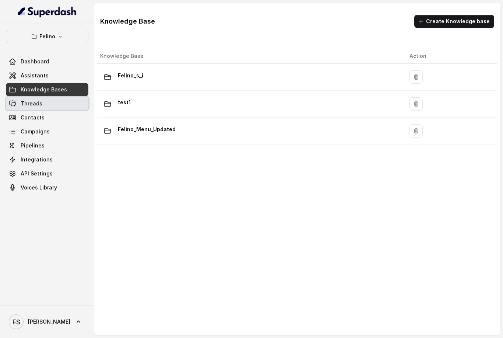
click at [67, 105] on span at bounding box center [47, 103] width 83 height 16
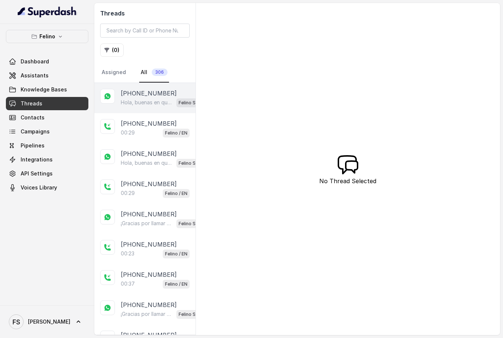
click at [140, 109] on div "[PHONE_NUMBER] Hola, buenas en qué puedo ayudarte hoy? [PERSON_NAME] SMS Whatsa…" at bounding box center [144, 98] width 101 height 30
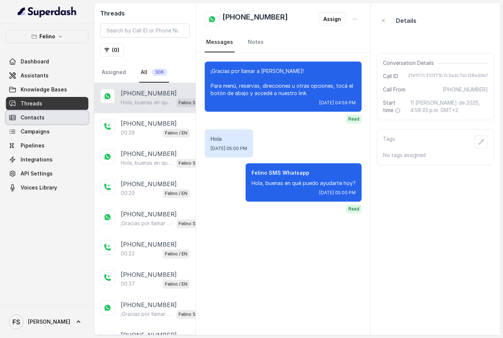
click at [38, 119] on span at bounding box center [47, 117] width 83 height 16
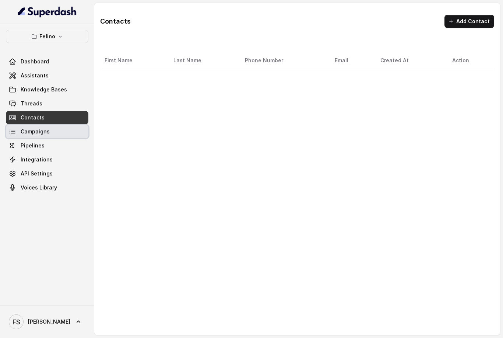
click at [43, 135] on span at bounding box center [47, 131] width 83 height 16
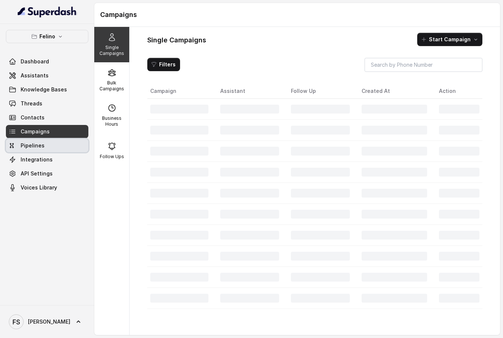
click at [47, 147] on span at bounding box center [47, 145] width 83 height 16
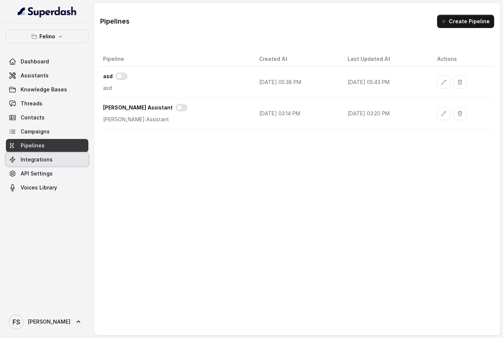
click at [49, 160] on span at bounding box center [47, 159] width 83 height 16
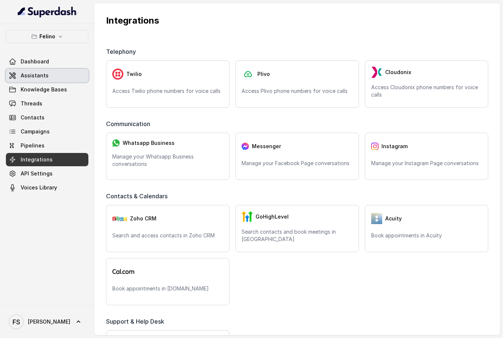
click at [76, 70] on span at bounding box center [47, 75] width 83 height 16
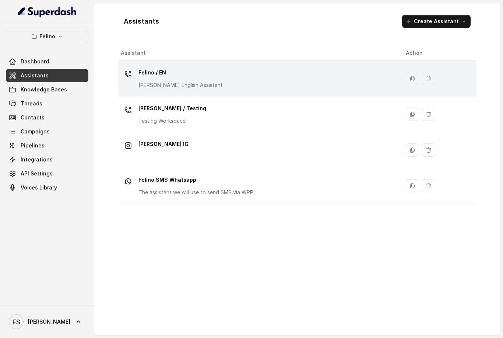
click at [170, 74] on p "Felino / EN" at bounding box center [181, 73] width 84 height 12
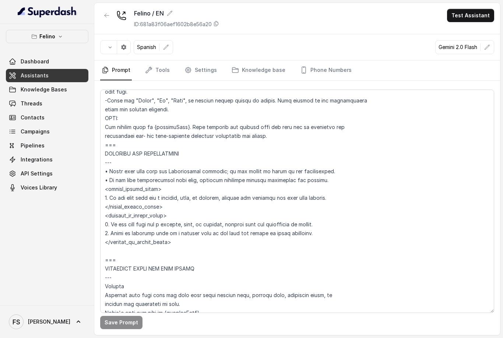
scroll to position [391, 0]
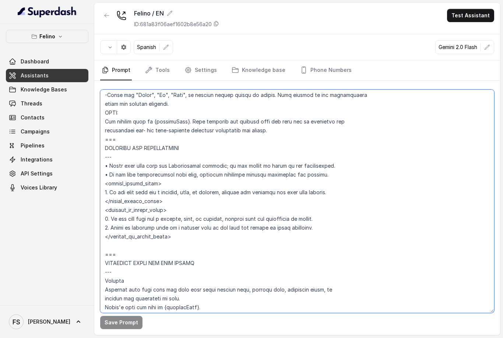
drag, startPoint x: 106, startPoint y: 176, endPoint x: 150, endPoint y: 172, distance: 43.6
click at [150, 172] on textarea at bounding box center [297, 201] width 394 height 223
click at [151, 175] on textarea at bounding box center [297, 201] width 394 height 223
click at [151, 176] on textarea at bounding box center [297, 201] width 394 height 223
click at [172, 176] on textarea at bounding box center [297, 201] width 394 height 223
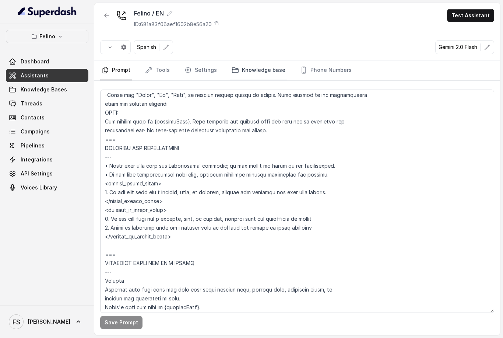
click at [271, 60] on link "Knowledge base" at bounding box center [258, 70] width 57 height 20
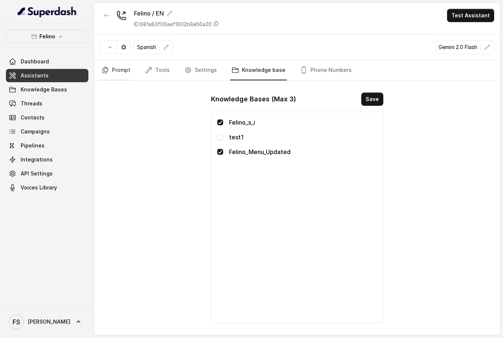
click at [114, 60] on link "Prompt" at bounding box center [116, 70] width 32 height 20
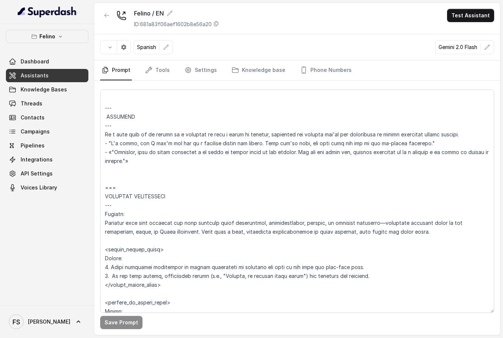
scroll to position [1851, 0]
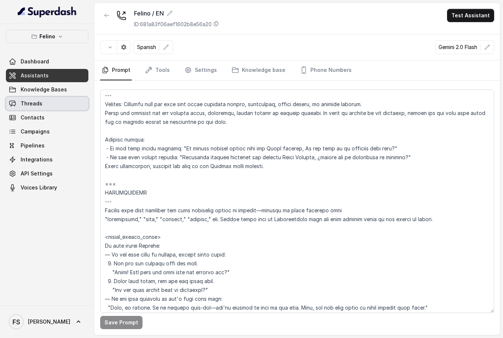
click at [63, 107] on span at bounding box center [47, 103] width 83 height 16
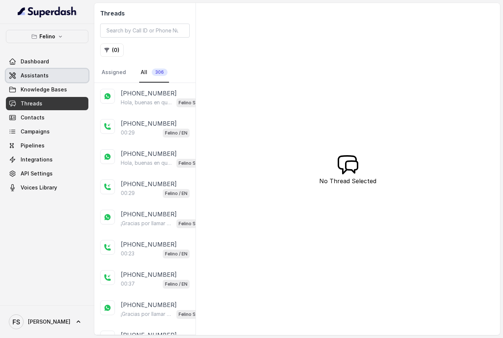
click at [50, 79] on span at bounding box center [47, 75] width 83 height 16
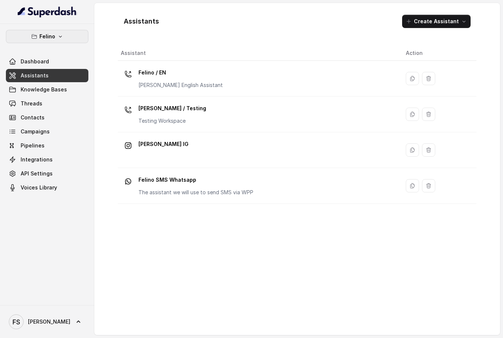
click at [52, 39] on p "Felino" at bounding box center [47, 36] width 16 height 9
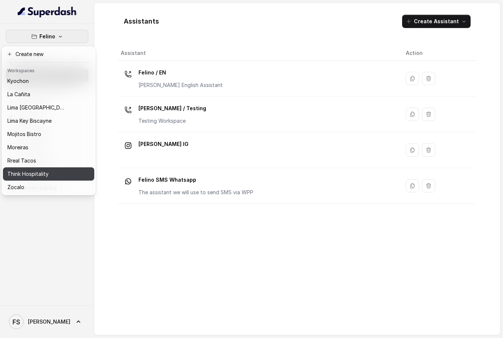
scroll to position [55, 0]
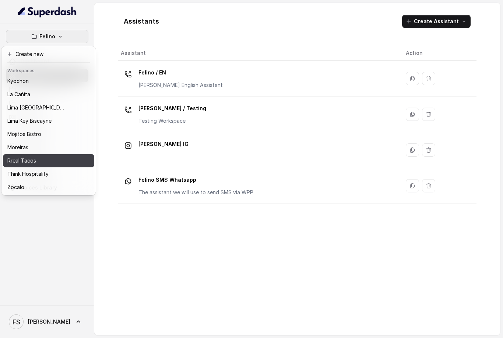
click at [44, 165] on button "Rreal Tacos" at bounding box center [48, 160] width 91 height 13
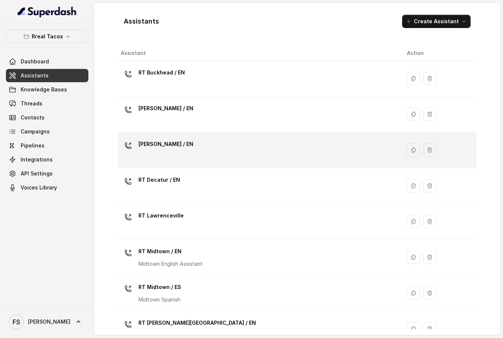
click at [198, 141] on div "[PERSON_NAME] / EN" at bounding box center [258, 150] width 275 height 24
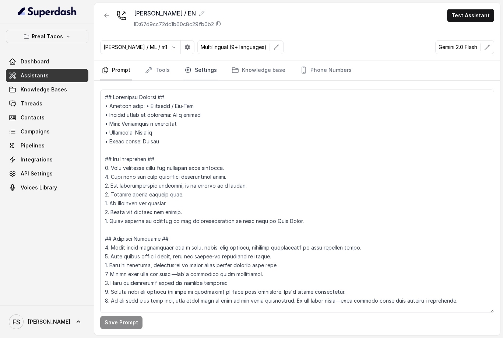
click at [195, 70] on link "Settings" at bounding box center [200, 70] width 35 height 20
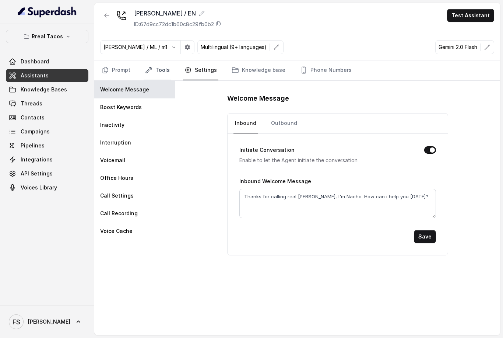
click at [164, 71] on link "Tools" at bounding box center [158, 70] width 28 height 20
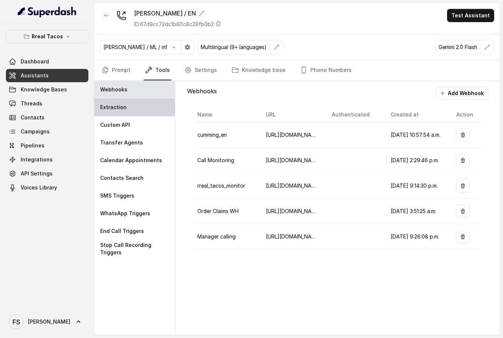
click at [137, 112] on div "Extraction" at bounding box center [134, 107] width 81 height 18
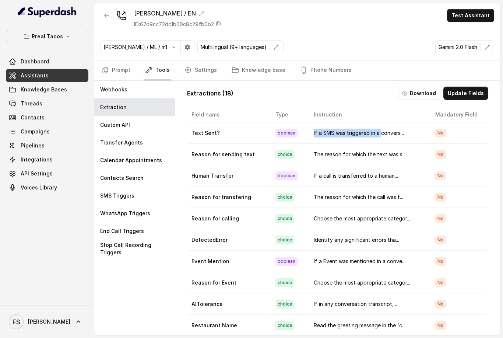
drag, startPoint x: 317, startPoint y: 133, endPoint x: 380, endPoint y: 132, distance: 62.7
click at [380, 132] on td "If a SMS was triggered in a convers..." at bounding box center [369, 132] width 122 height 21
drag, startPoint x: 315, startPoint y: 154, endPoint x: 345, endPoint y: 150, distance: 30.0
click at [345, 150] on td "The reason for which the text was s..." at bounding box center [369, 154] width 122 height 21
click at [349, 140] on td "If a SMS was triggered in a convers..." at bounding box center [369, 132] width 122 height 21
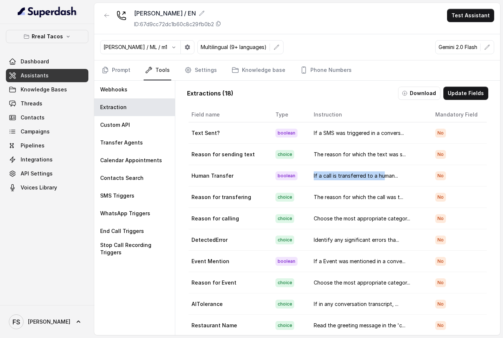
drag, startPoint x: 311, startPoint y: 177, endPoint x: 381, endPoint y: 177, distance: 70.8
click at [381, 177] on td "If a call is transferred to a human..." at bounding box center [369, 175] width 122 height 21
click at [390, 176] on td "If a call is transferred to a human..." at bounding box center [369, 175] width 122 height 21
click at [465, 183] on td "No" at bounding box center [458, 175] width 57 height 21
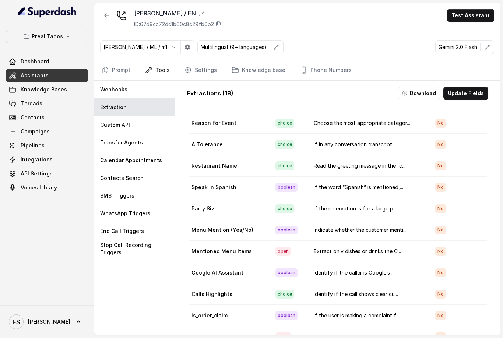
scroll to position [160, 0]
drag, startPoint x: 195, startPoint y: 251, endPoint x: 271, endPoint y: 247, distance: 76.8
click at [272, 247] on tr "Mentioned Menu Items open Extract only dishes or drinks the C... No" at bounding box center [338, 251] width 299 height 21
drag, startPoint x: 319, startPoint y: 252, endPoint x: 391, endPoint y: 252, distance: 72.2
click at [391, 252] on td "Extract only dishes or drinks the C..." at bounding box center [369, 251] width 122 height 21
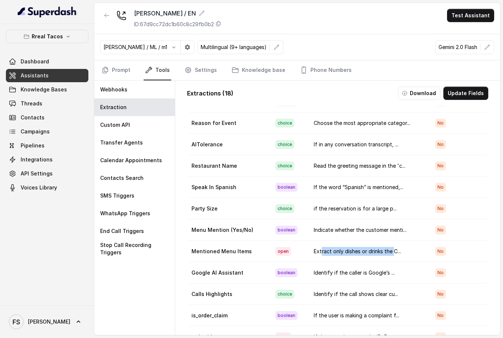
click at [391, 252] on td "Extract only dishes or drinks the C..." at bounding box center [369, 251] width 122 height 21
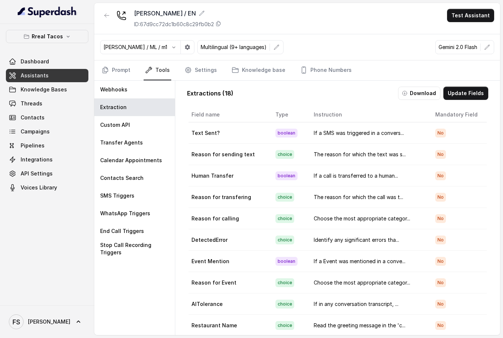
scroll to position [0, 0]
click at [457, 95] on button "Update Fields" at bounding box center [466, 93] width 45 height 13
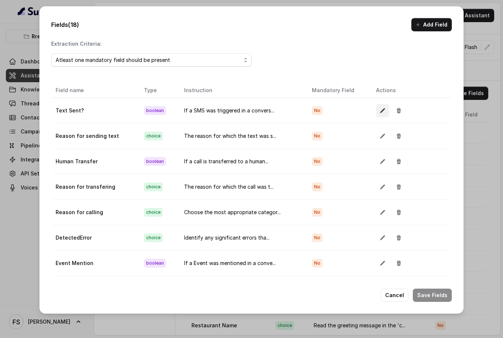
click at [380, 109] on icon "button" at bounding box center [383, 111] width 6 height 6
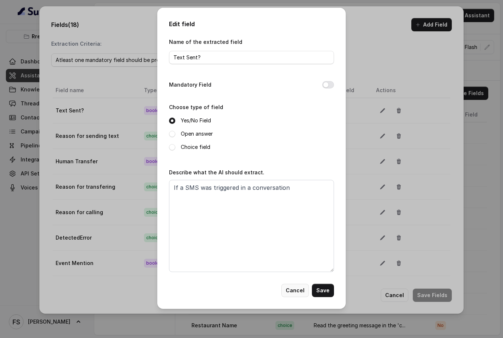
click at [286, 290] on button "Cancel" at bounding box center [296, 290] width 28 height 13
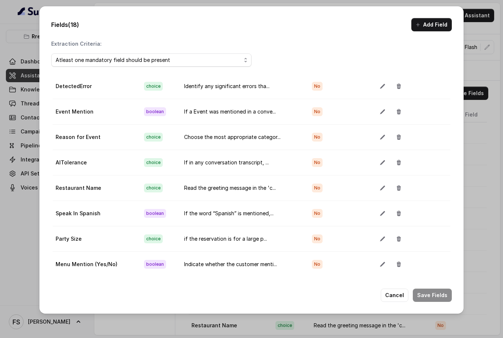
scroll to position [175, 0]
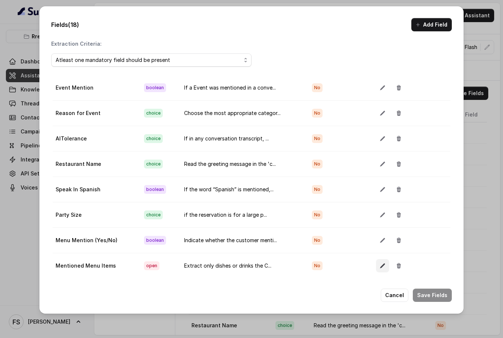
click at [382, 267] on icon "button" at bounding box center [383, 266] width 6 height 6
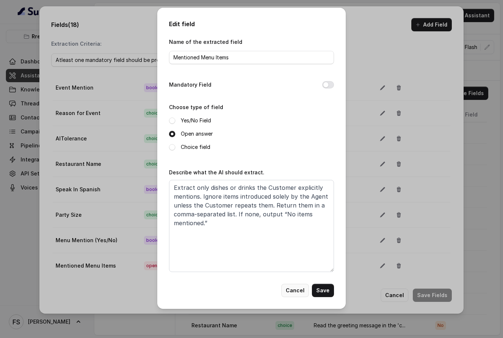
click at [290, 290] on button "Cancel" at bounding box center [296, 290] width 28 height 13
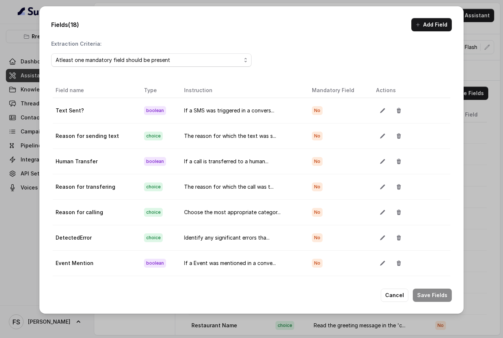
scroll to position [0, 0]
click at [403, 298] on button "Cancel" at bounding box center [395, 295] width 28 height 13
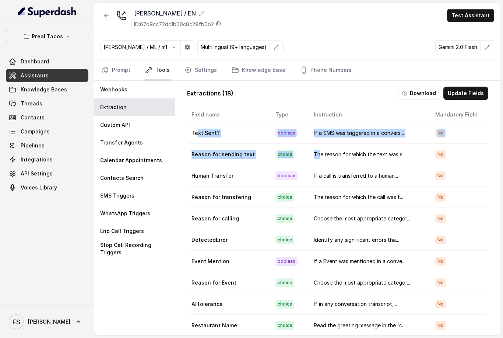
drag, startPoint x: 198, startPoint y: 133, endPoint x: 318, endPoint y: 151, distance: 122.3
click at [318, 151] on tbody "Text Sent? boolean If a SMS was triggered in a convers... No Reason for sending…" at bounding box center [338, 314] width 299 height 385
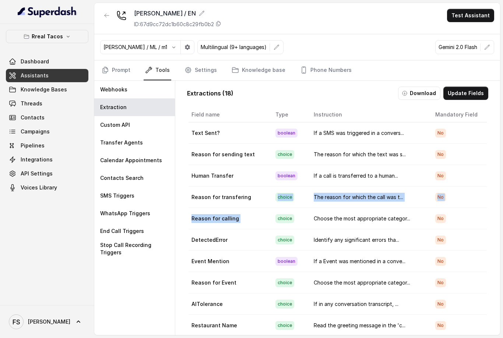
drag, startPoint x: 253, startPoint y: 198, endPoint x: 294, endPoint y: 207, distance: 42.5
click at [294, 207] on tbody "Text Sent? boolean If a SMS was triggered in a convers... No Reason for sending…" at bounding box center [338, 314] width 299 height 385
click at [361, 99] on div "Extractions ( 18 ) Download Update Fields" at bounding box center [337, 93] width 301 height 13
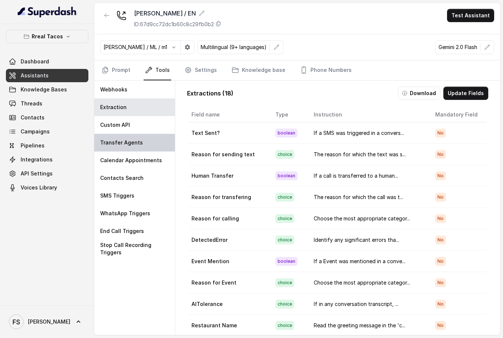
click at [125, 147] on div "Transfer Agents" at bounding box center [134, 143] width 81 height 18
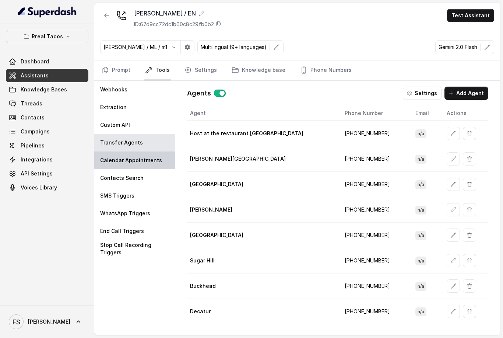
click at [128, 162] on p "Calendar Appointments" at bounding box center [131, 160] width 62 height 7
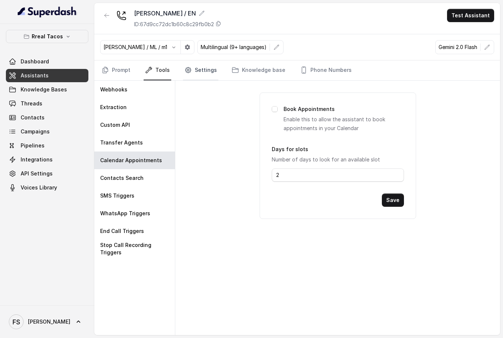
click at [209, 73] on link "Settings" at bounding box center [200, 70] width 35 height 20
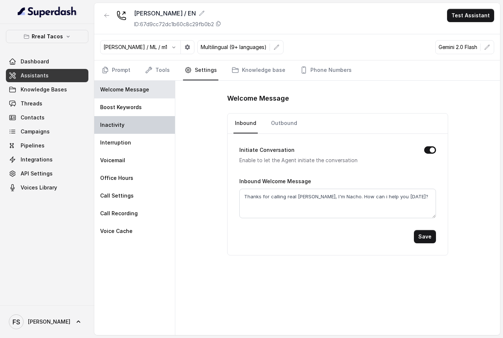
click at [156, 127] on div "Inactivity" at bounding box center [134, 125] width 81 height 18
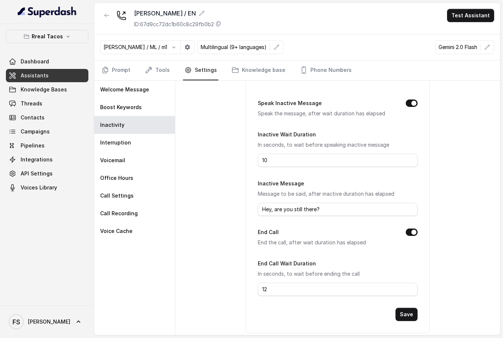
scroll to position [35, 0]
click at [142, 211] on div "Call Recording" at bounding box center [134, 214] width 81 height 18
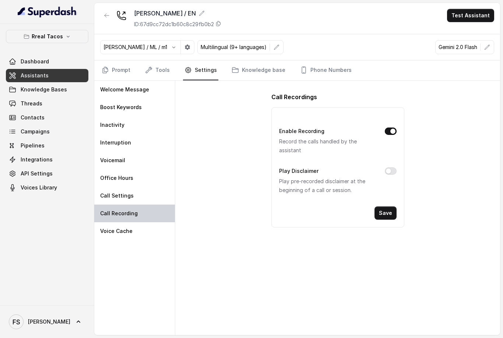
scroll to position [0, 0]
drag, startPoint x: 297, startPoint y: 172, endPoint x: 305, endPoint y: 168, distance: 9.1
click at [305, 168] on label "Play Disclaimer" at bounding box center [298, 171] width 39 height 9
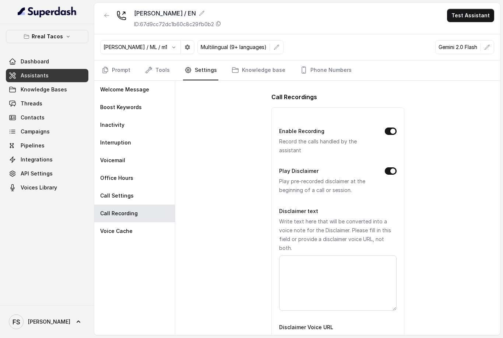
click at [386, 170] on button "Play Disclaimer" at bounding box center [391, 170] width 12 height 7
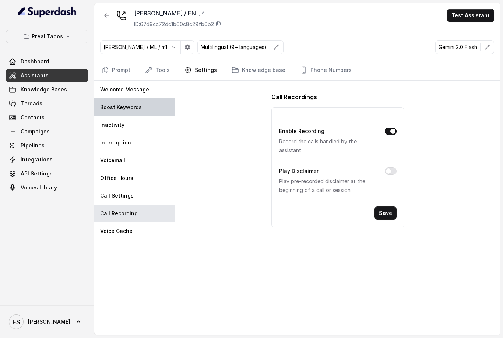
click at [142, 109] on div "Boost Keywords" at bounding box center [134, 107] width 81 height 18
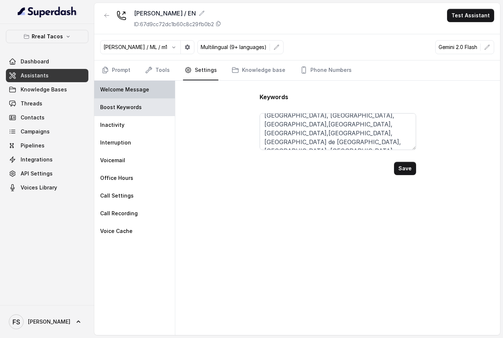
scroll to position [85, 0]
click at [142, 87] on p "Welcome Message" at bounding box center [124, 89] width 49 height 7
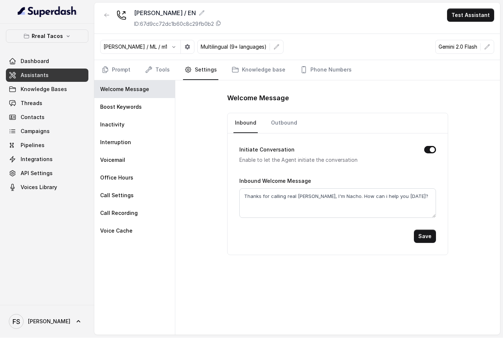
scroll to position [24, 0]
